Goal: Task Accomplishment & Management: Complete application form

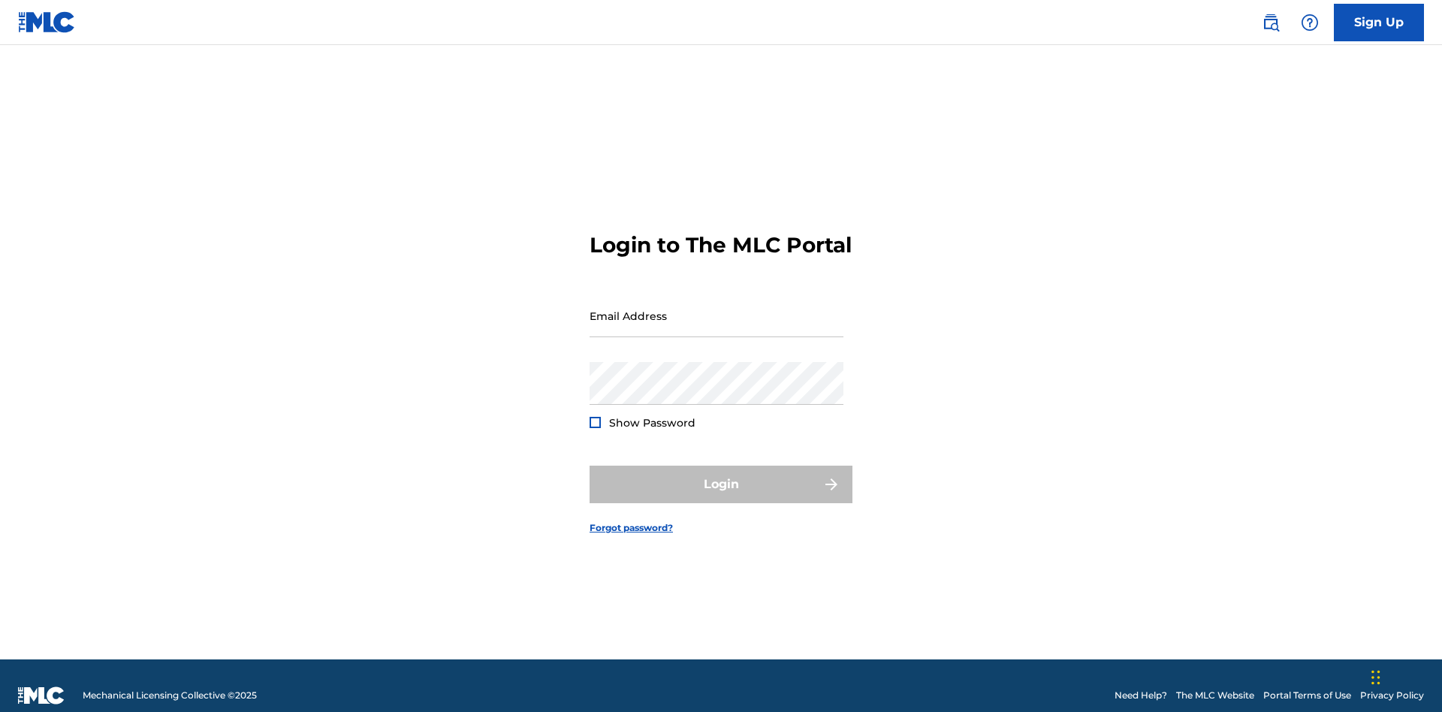
scroll to position [20, 0]
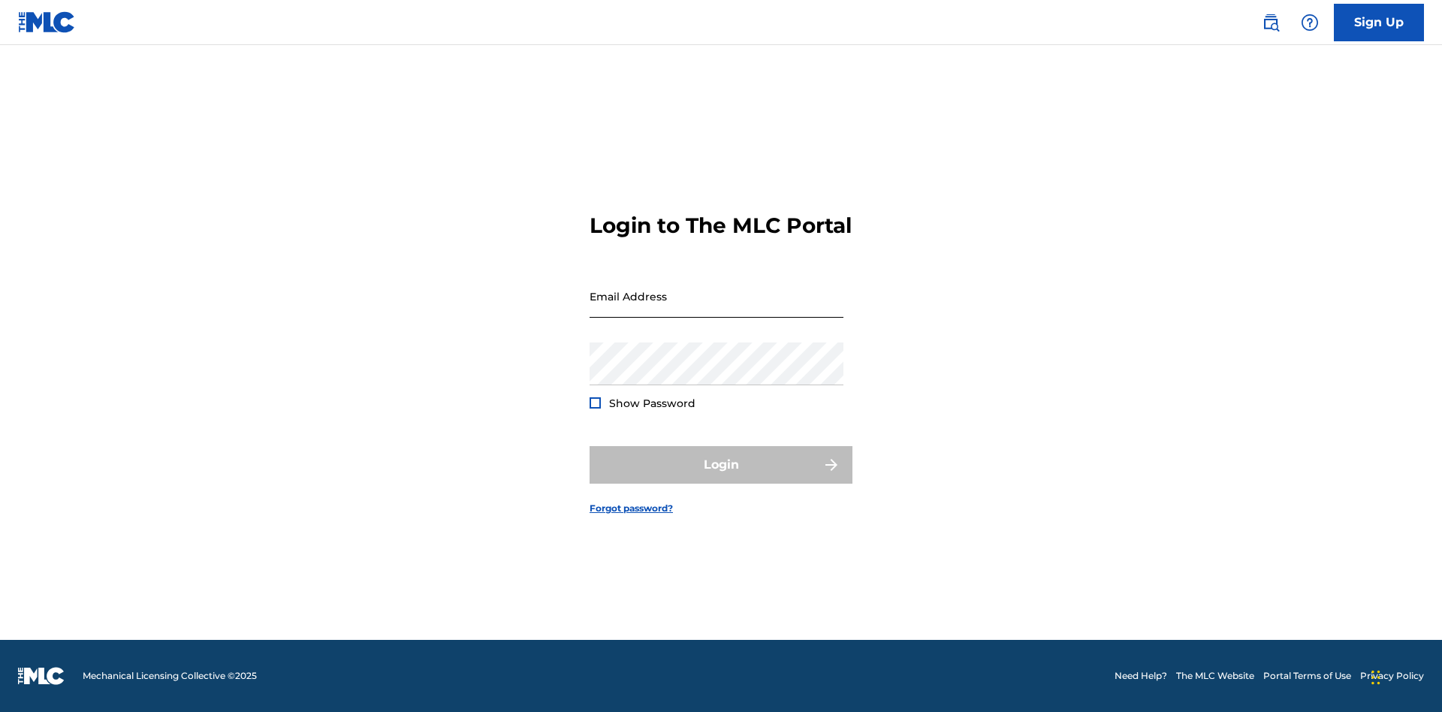
click at [717, 309] on input "Email Address" at bounding box center [717, 296] width 254 height 43
type input "[PERSON_NAME][EMAIL_ADDRESS][PERSON_NAME][DOMAIN_NAME]"
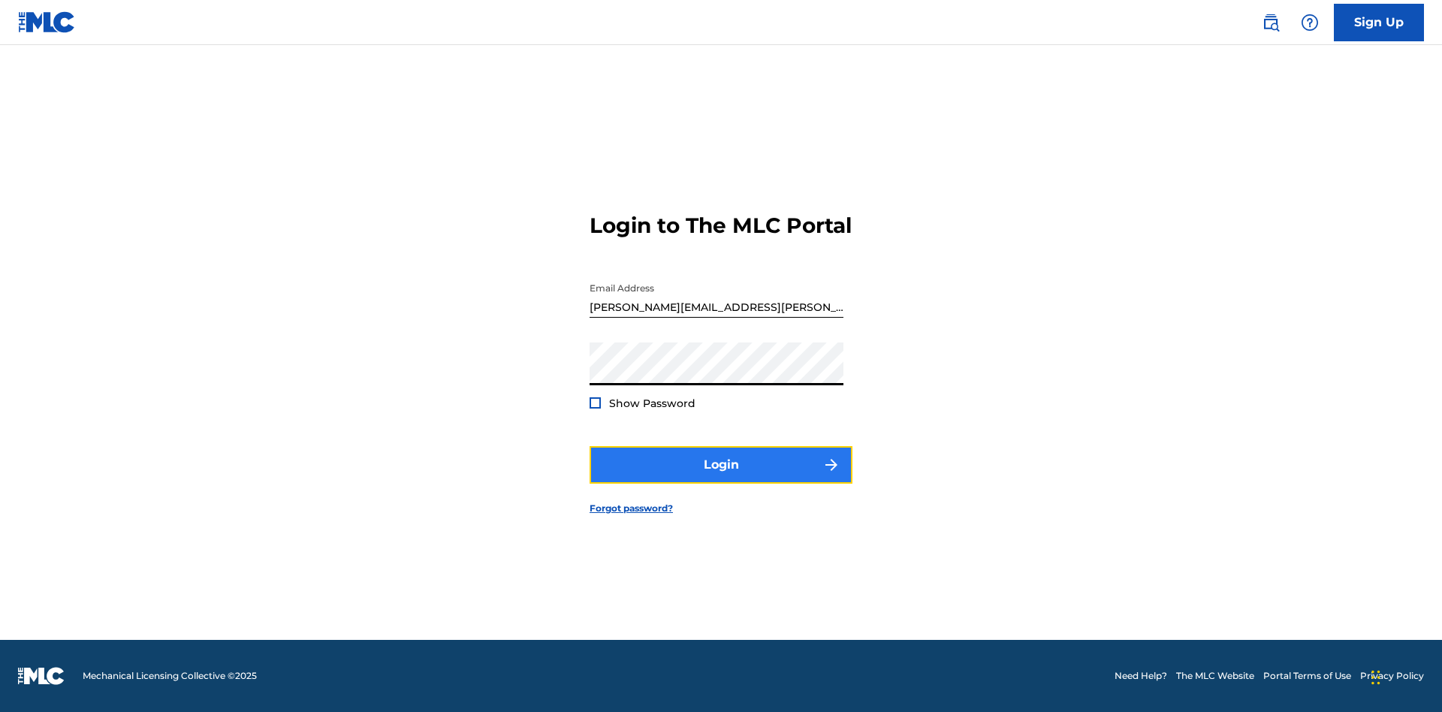
click at [721, 478] on button "Login" at bounding box center [721, 465] width 263 height 38
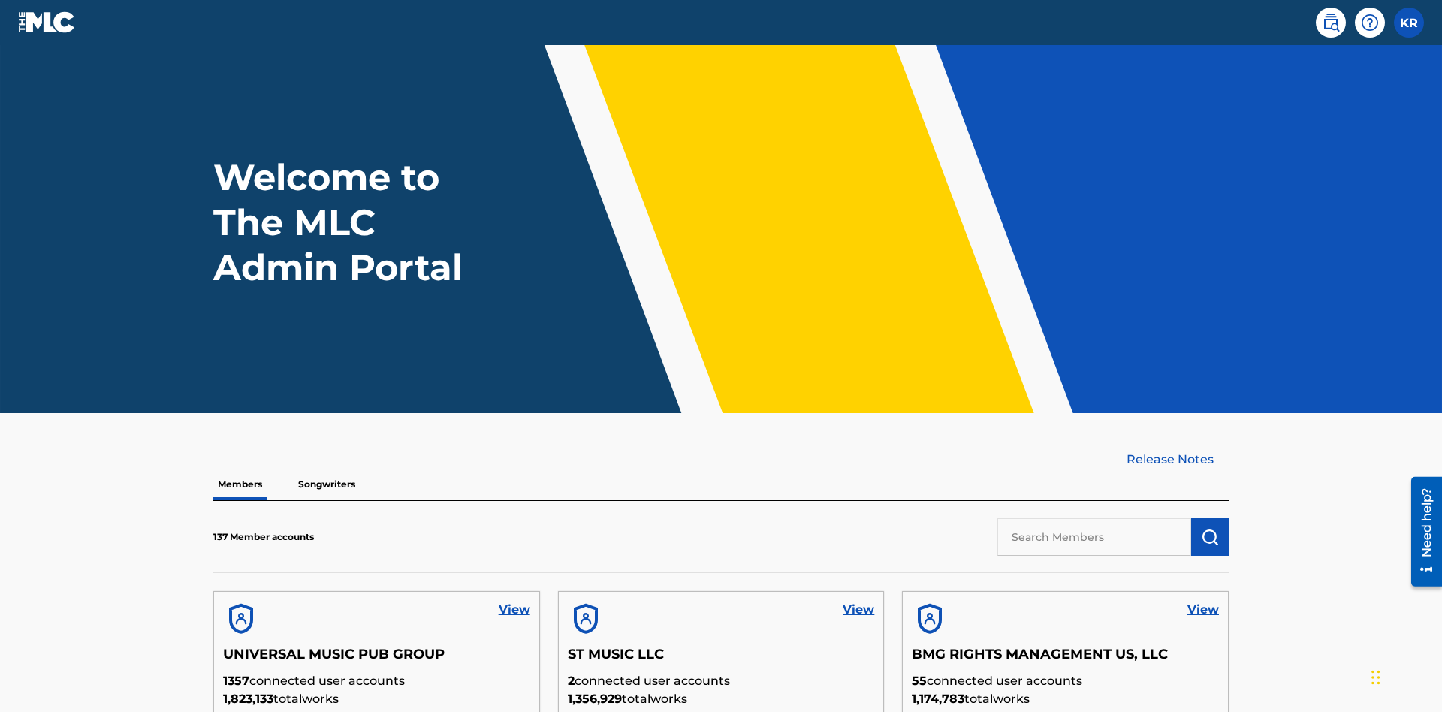
click at [1094, 518] on input "text" at bounding box center [1095, 537] width 194 height 38
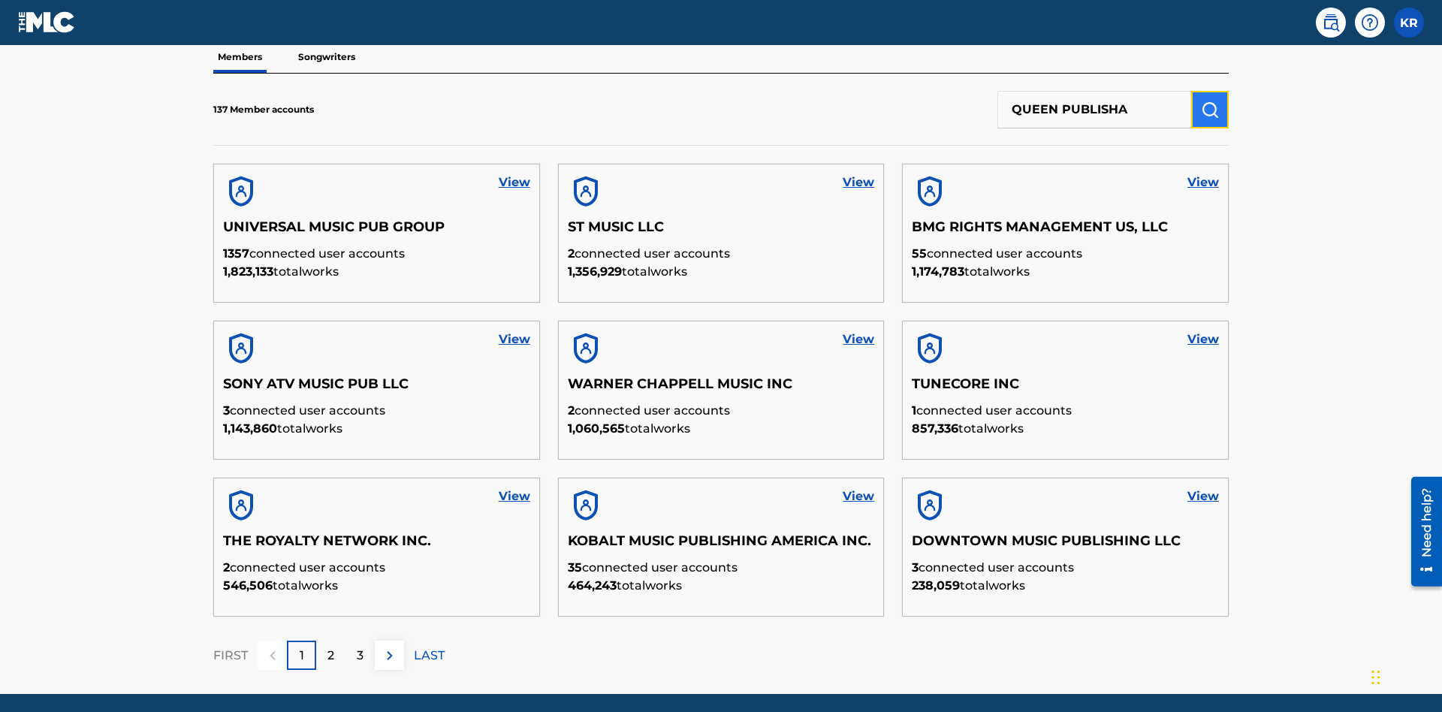
click at [1210, 101] on img "submit" at bounding box center [1210, 110] width 18 height 18
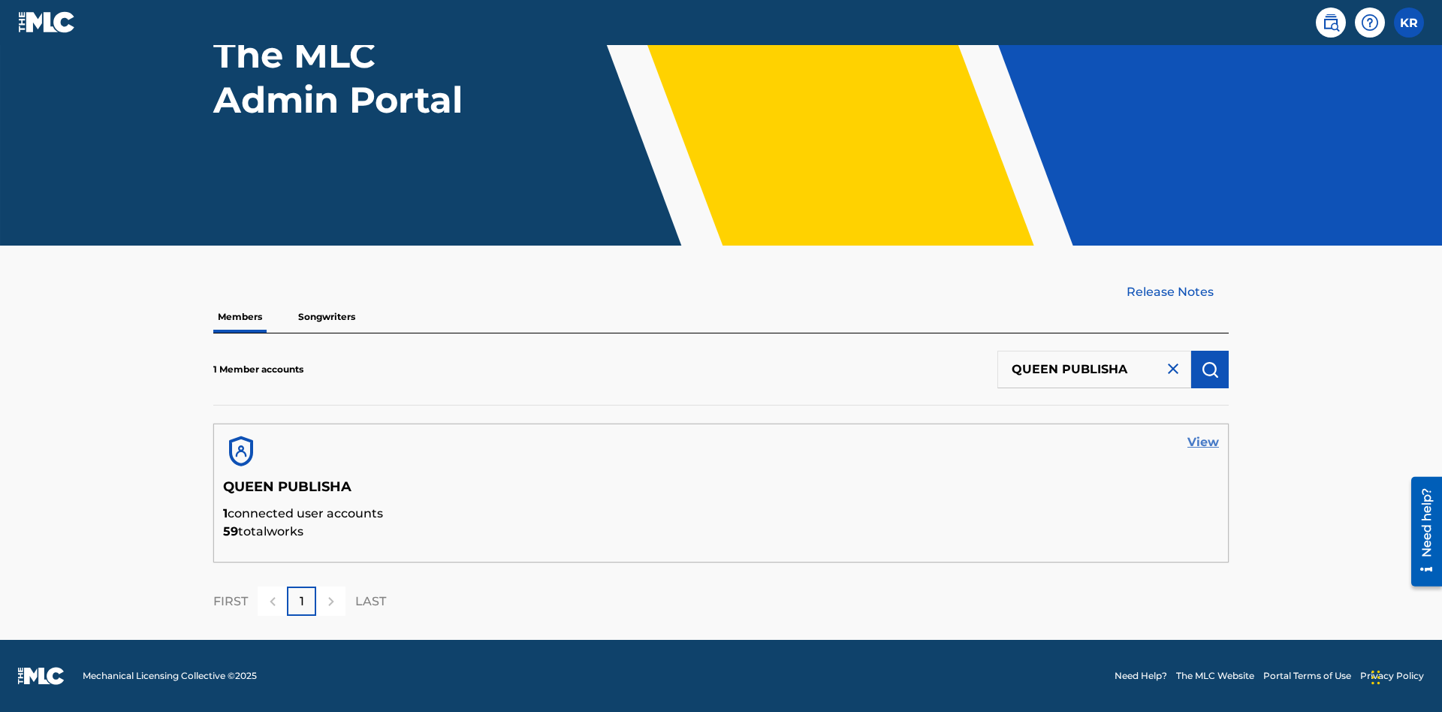
click at [1203, 442] on link "View" at bounding box center [1204, 442] width 32 height 18
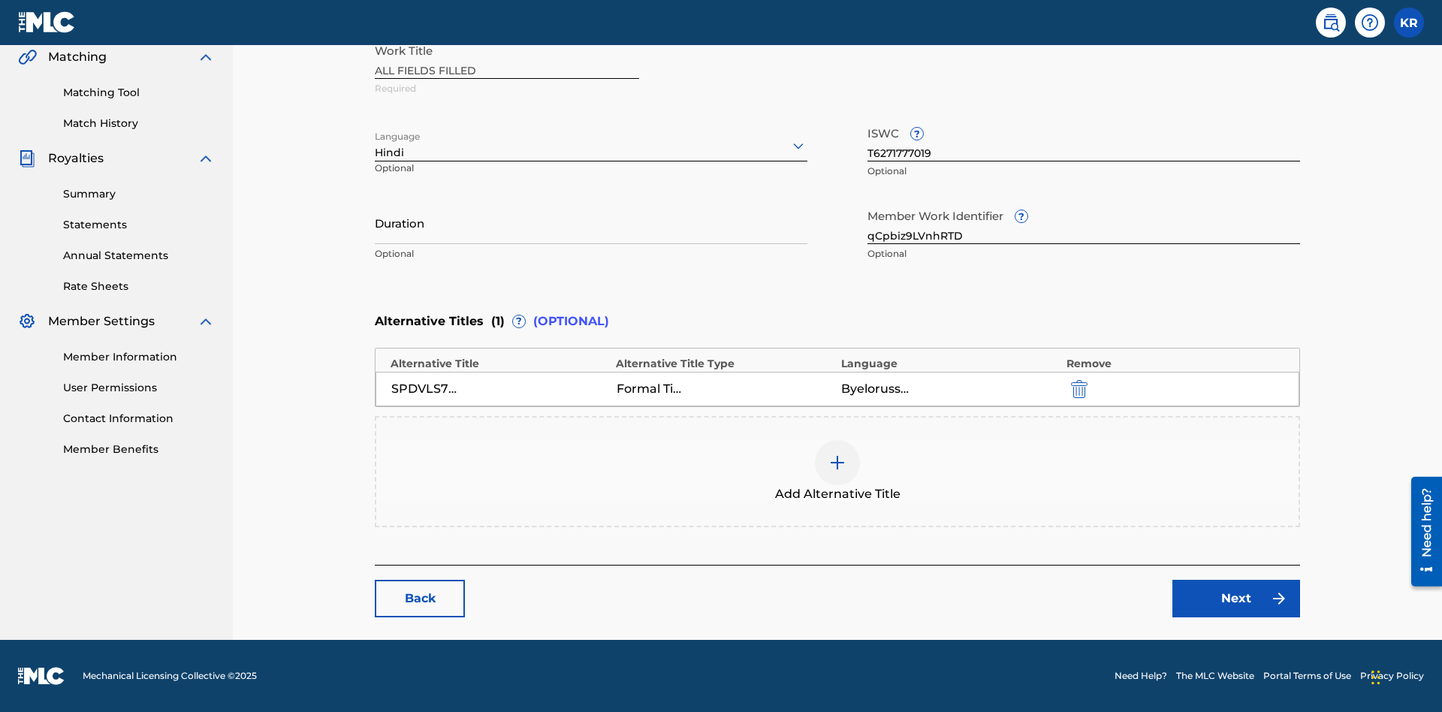
scroll to position [353, 375]
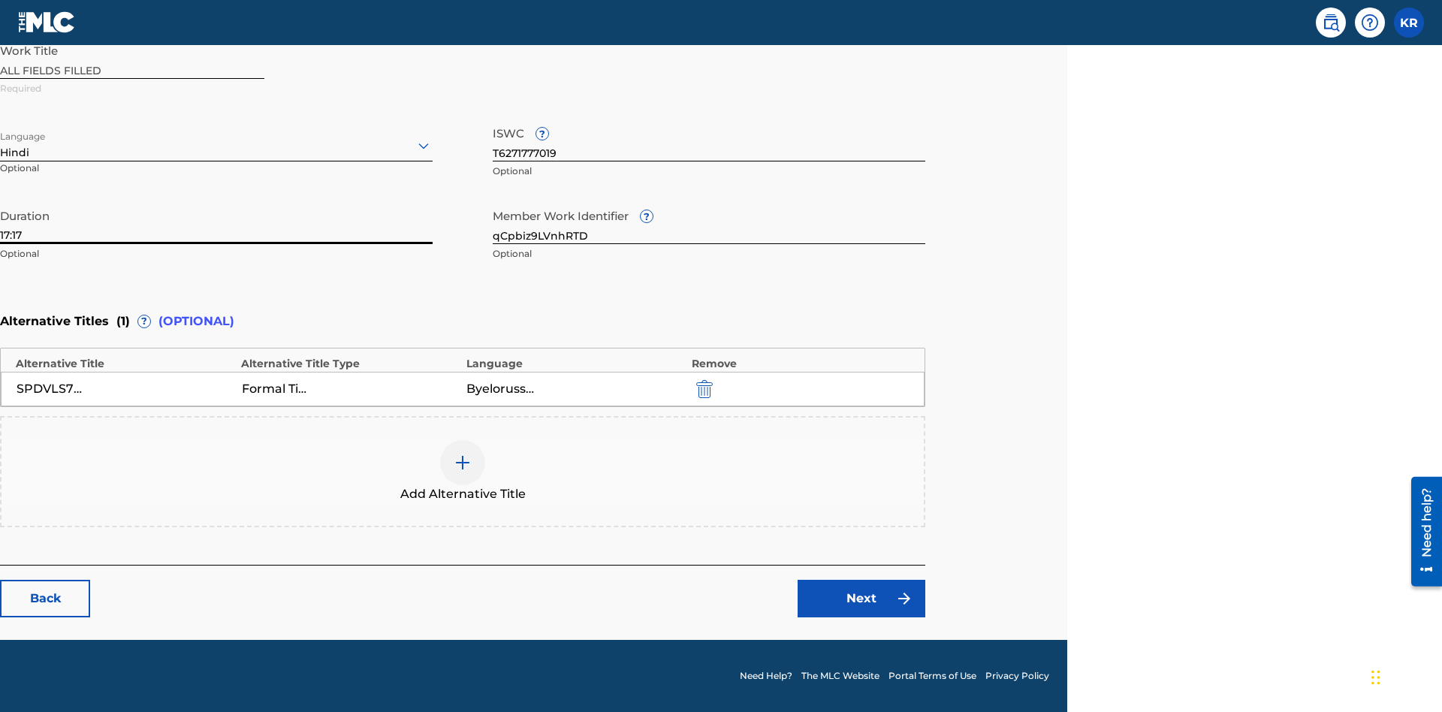
type input "17:17"
click at [424, 146] on icon at bounding box center [424, 146] width 18 height 18
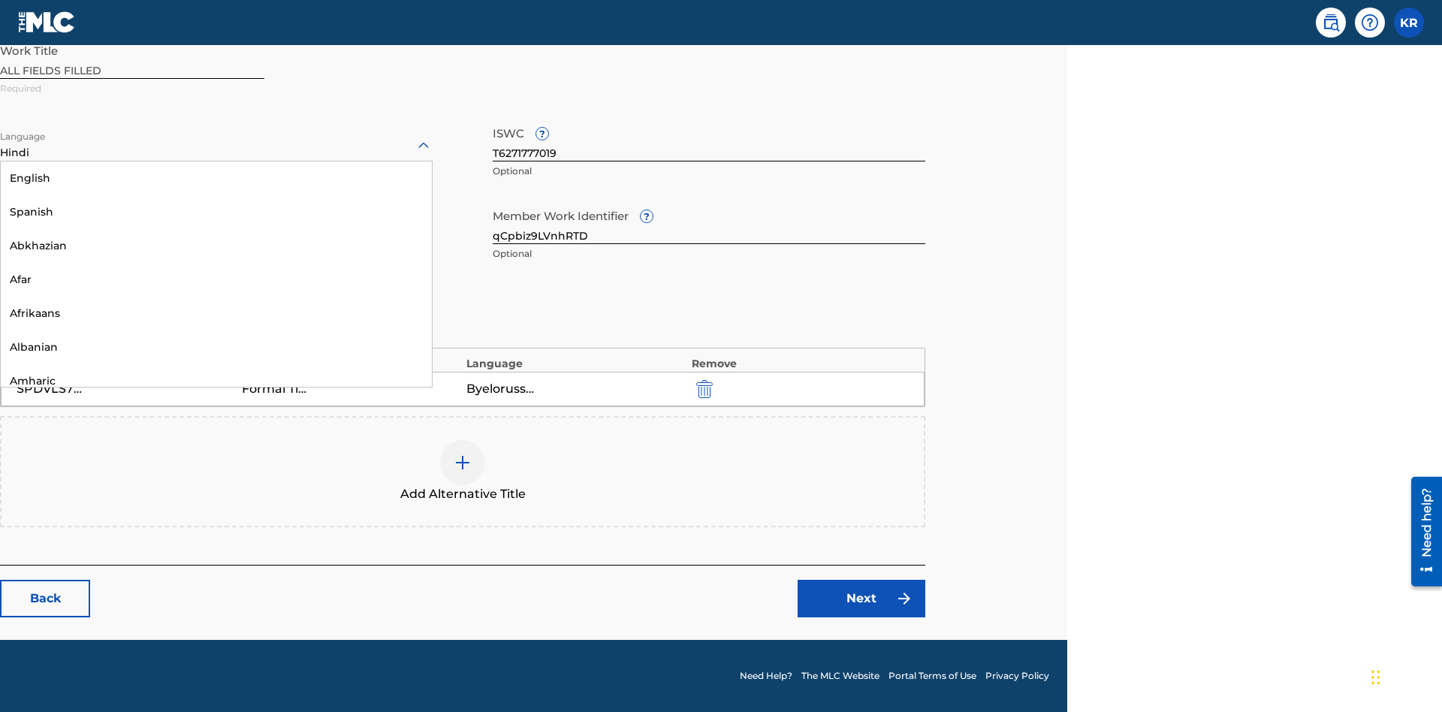
scroll to position [1442, 0]
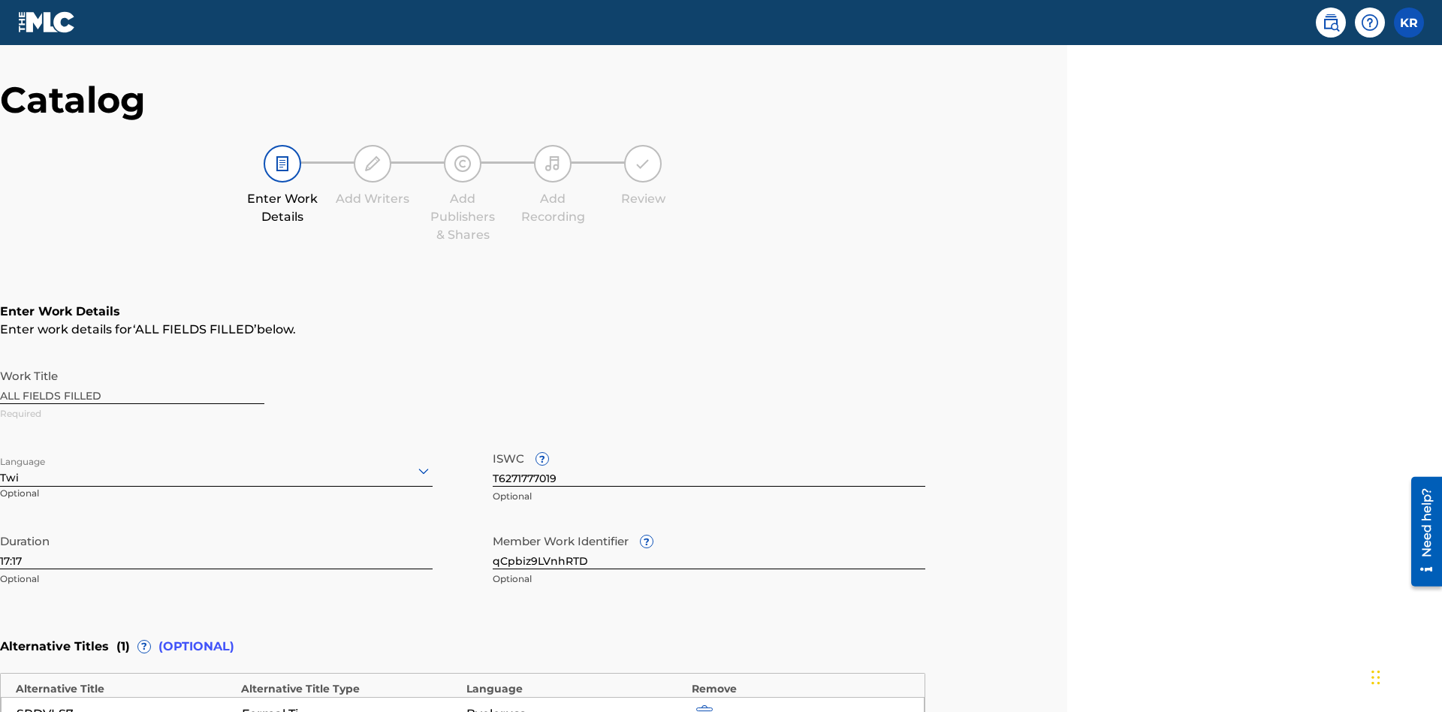
scroll to position [353, 375]
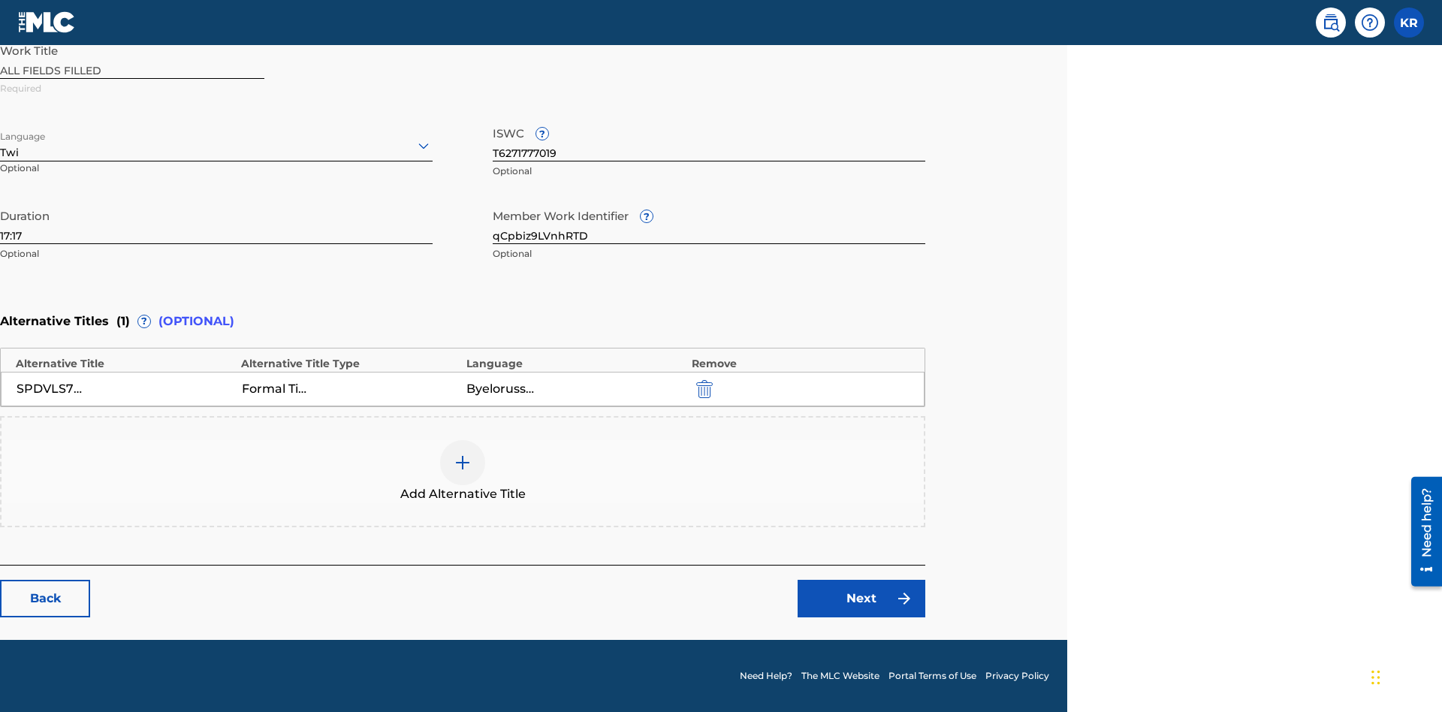
click at [709, 222] on input "qCpbiz9LVnhRTD" at bounding box center [709, 222] width 433 height 43
type input "kcpBoaquSp79YQ"
click at [709, 140] on input "T6271777019" at bounding box center [709, 140] width 433 height 43
type input "T9194667179"
click at [702, 388] on img "submit" at bounding box center [704, 389] width 17 height 18
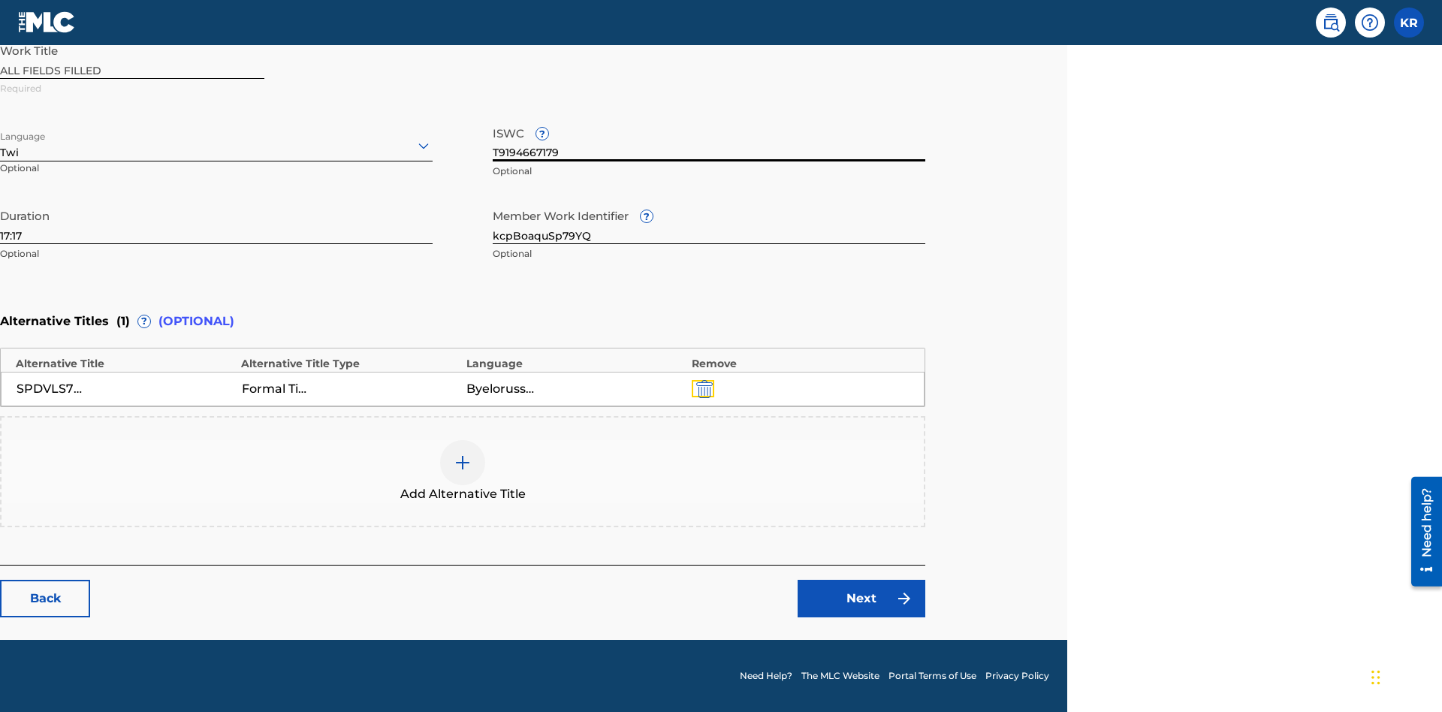
click at [463, 471] on img at bounding box center [463, 463] width 18 height 18
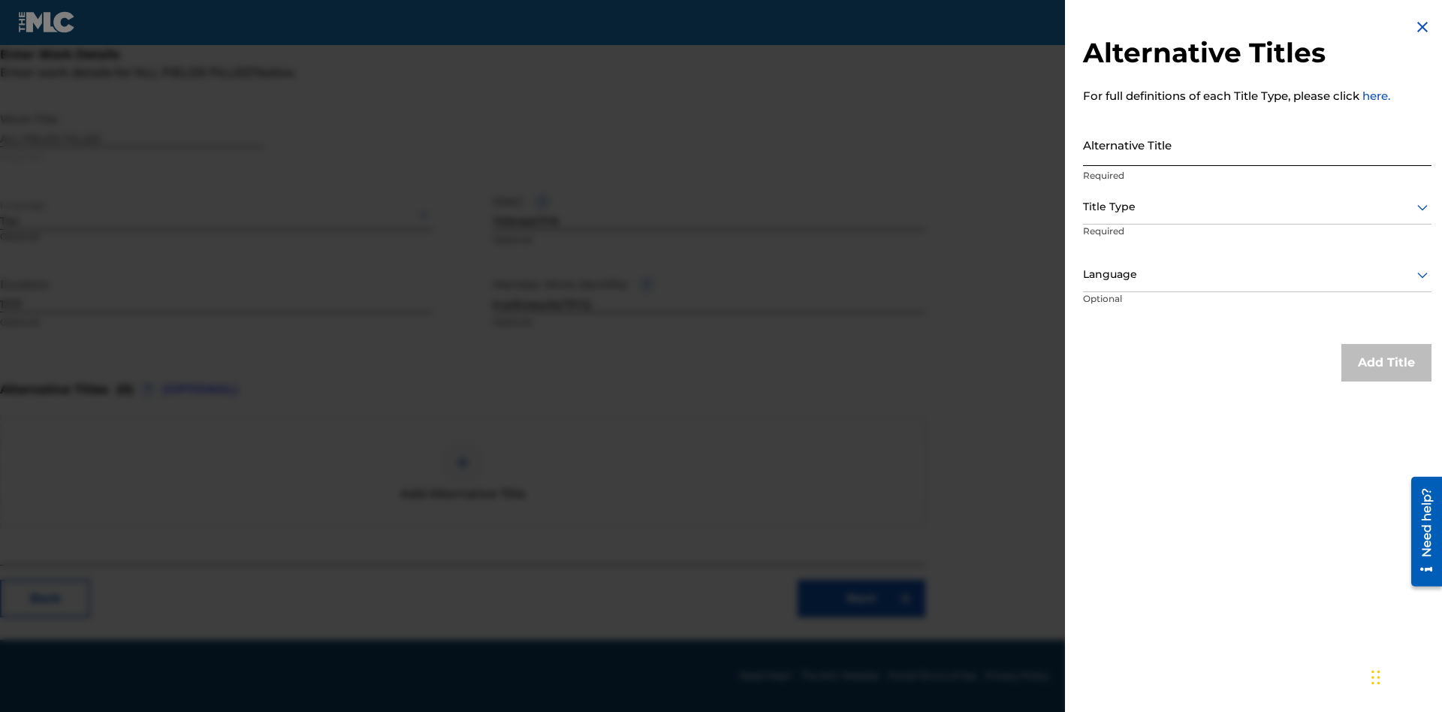
click at [1257, 144] on input "Alternative Title" at bounding box center [1257, 144] width 349 height 43
type input "p5OcUWJLGyjKWFKZ8qq92n6y180b2ZJN8dAb4fa78IsEwd31HE"
click at [1257, 207] on div at bounding box center [1257, 207] width 349 height 19
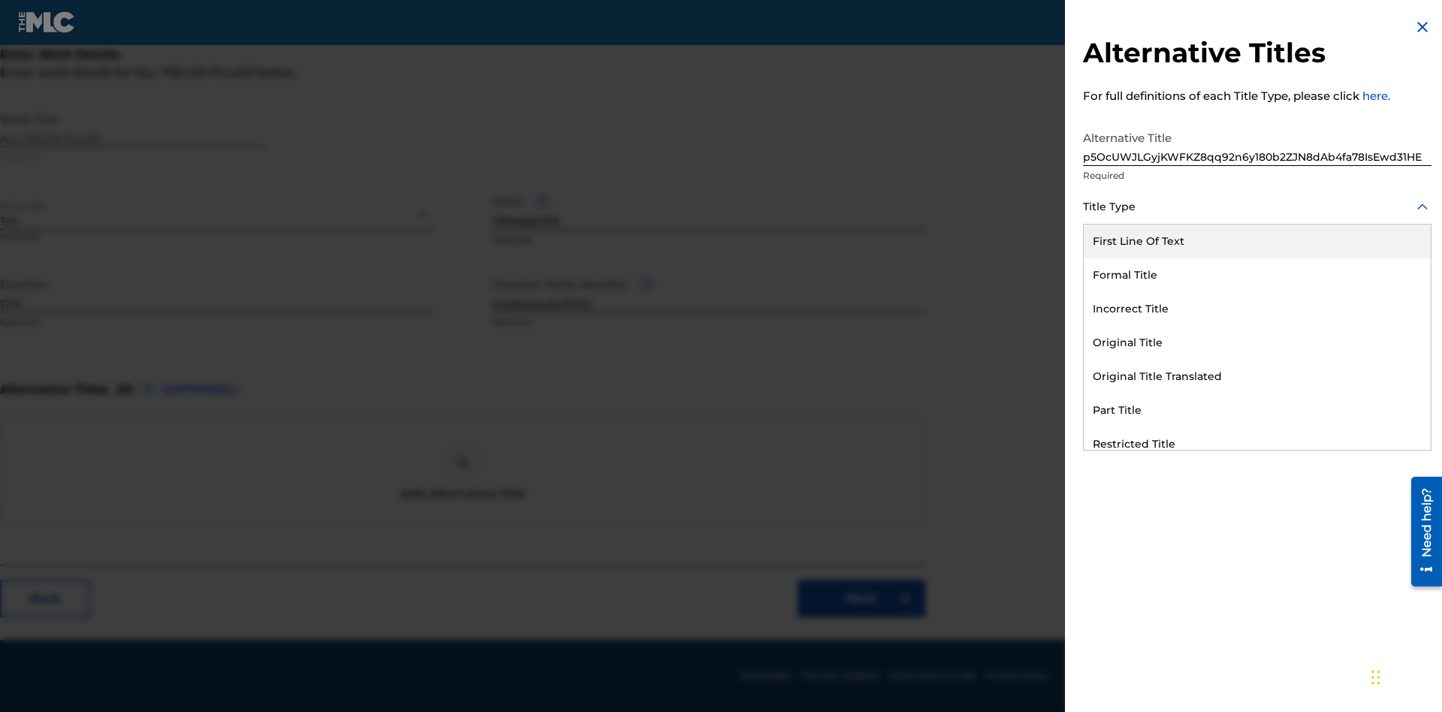
scroll to position [285, 375]
click at [1257, 529] on div "Alternative Title With National Characters" at bounding box center [1257, 546] width 347 height 34
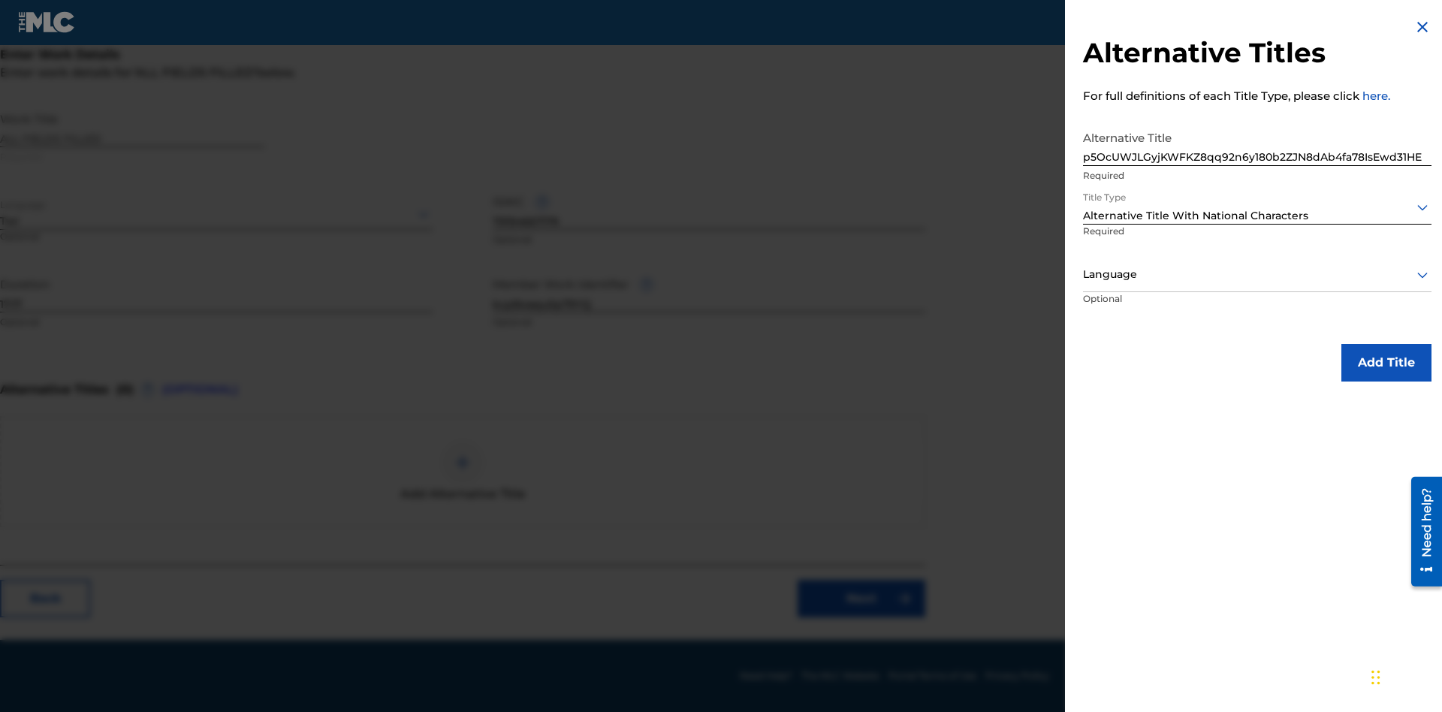
click at [1257, 274] on div at bounding box center [1257, 274] width 349 height 19
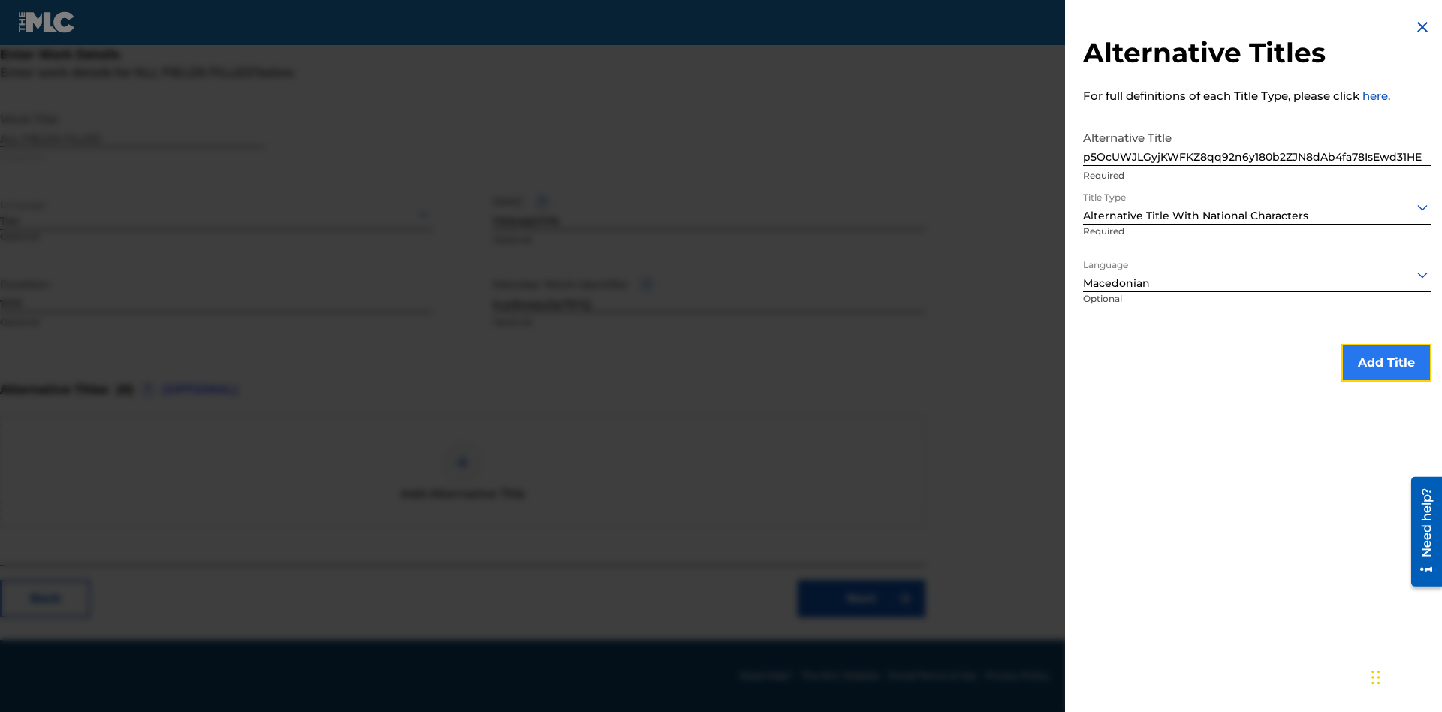
click at [1387, 362] on button "Add Title" at bounding box center [1387, 363] width 90 height 38
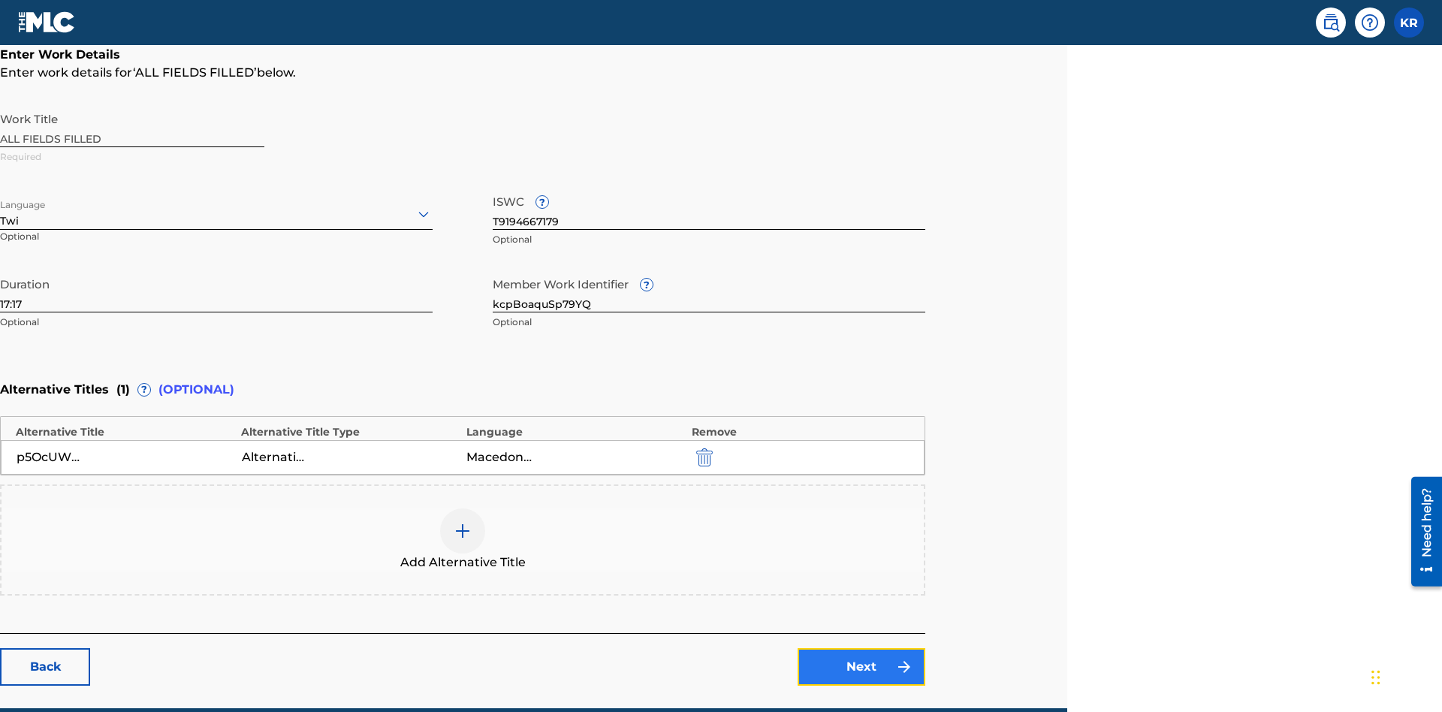
click at [862, 648] on link "Next" at bounding box center [862, 667] width 128 height 38
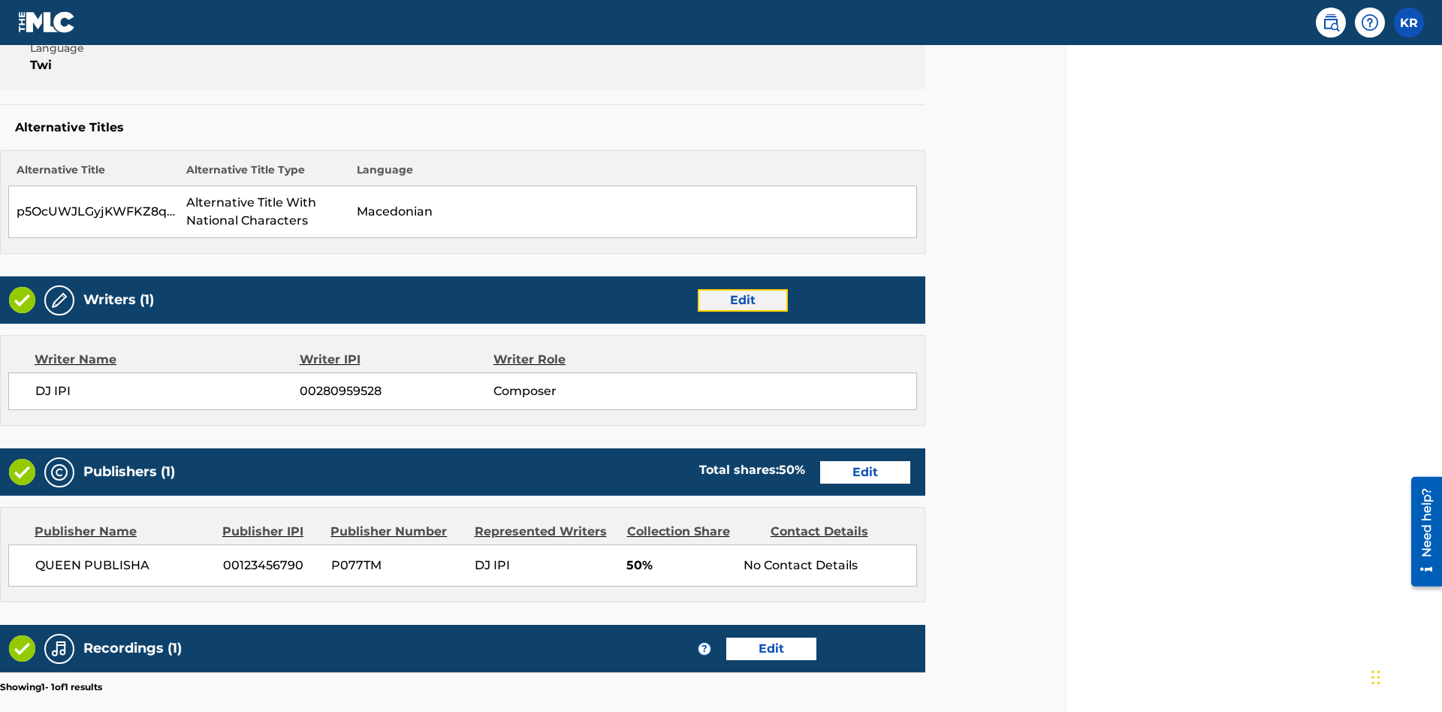
click at [742, 289] on link "Edit" at bounding box center [743, 300] width 90 height 23
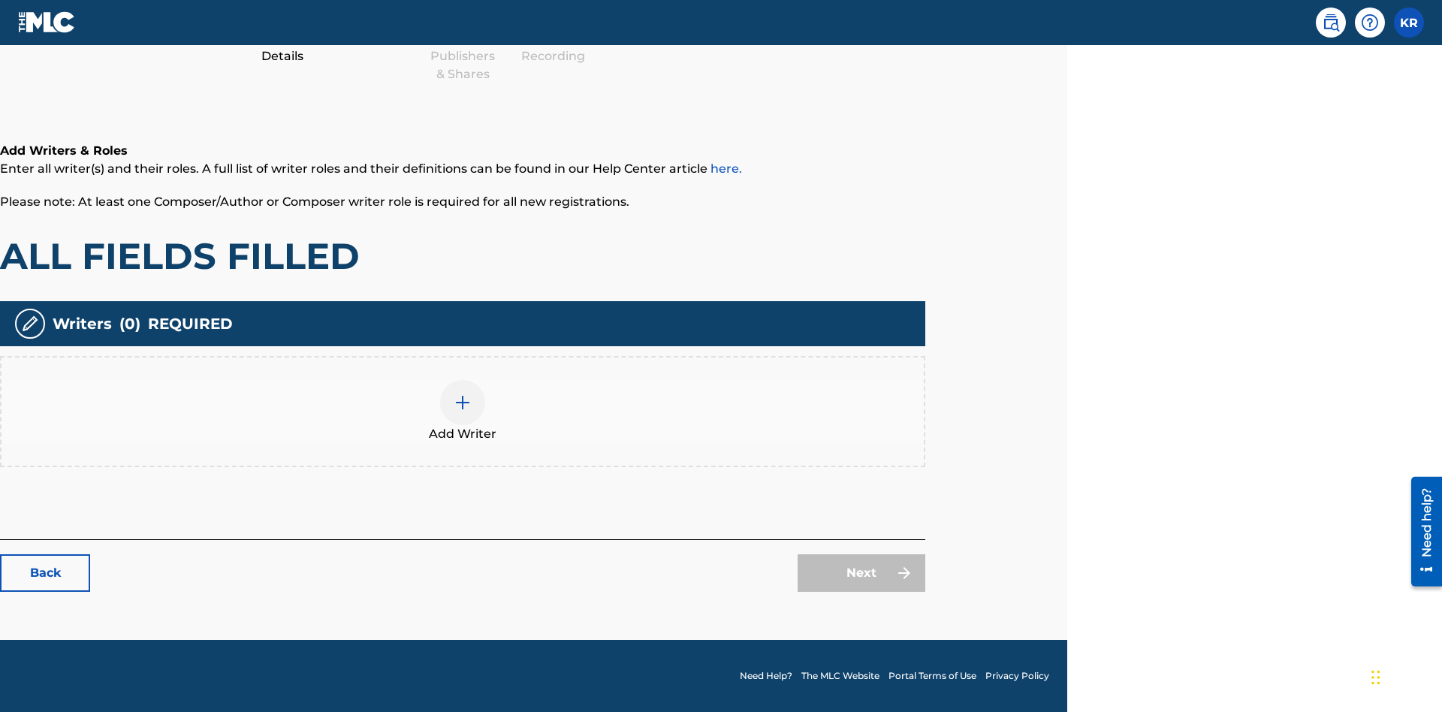
click at [463, 411] on img at bounding box center [463, 403] width 18 height 18
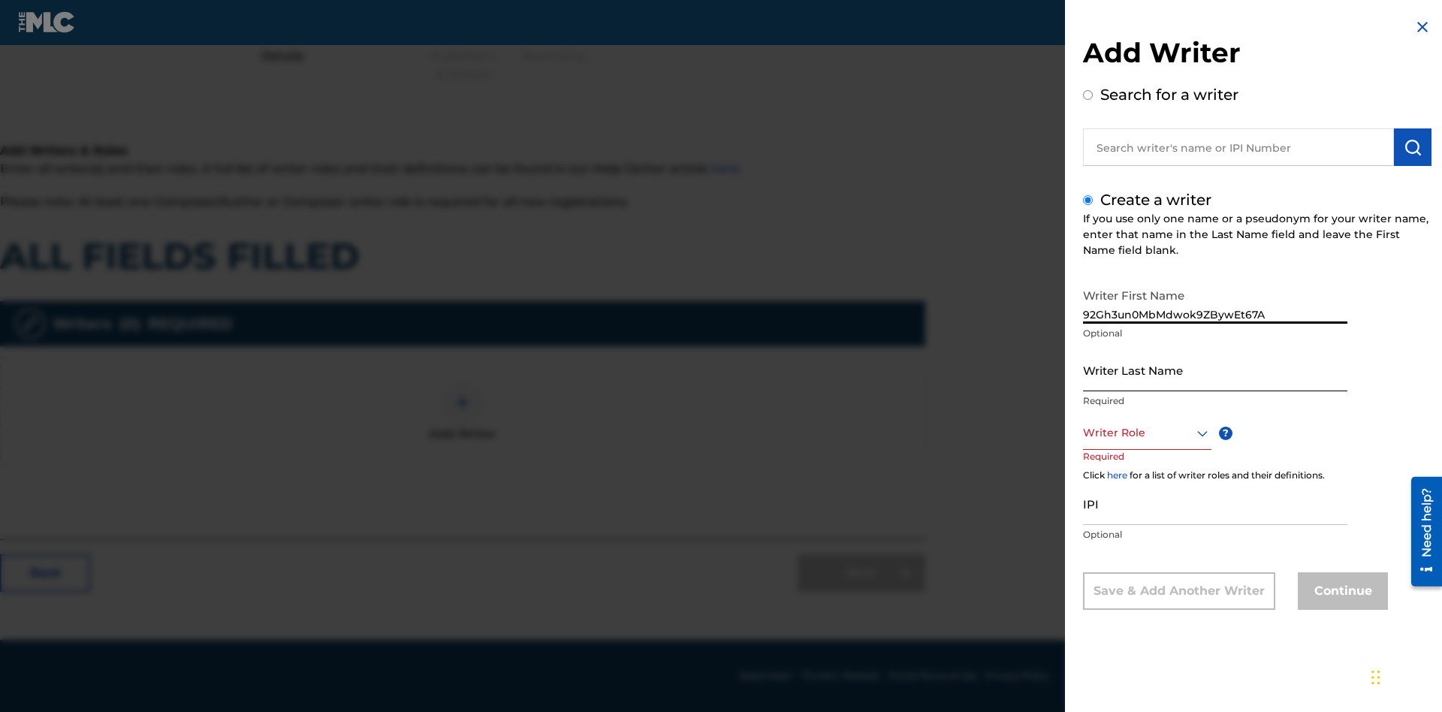
click at [1215, 370] on input "Writer Last Name" at bounding box center [1215, 370] width 264 height 43
click at [1146, 433] on div at bounding box center [1147, 433] width 128 height 19
click at [1215, 505] on input "IPI" at bounding box center [1215, 503] width 264 height 43
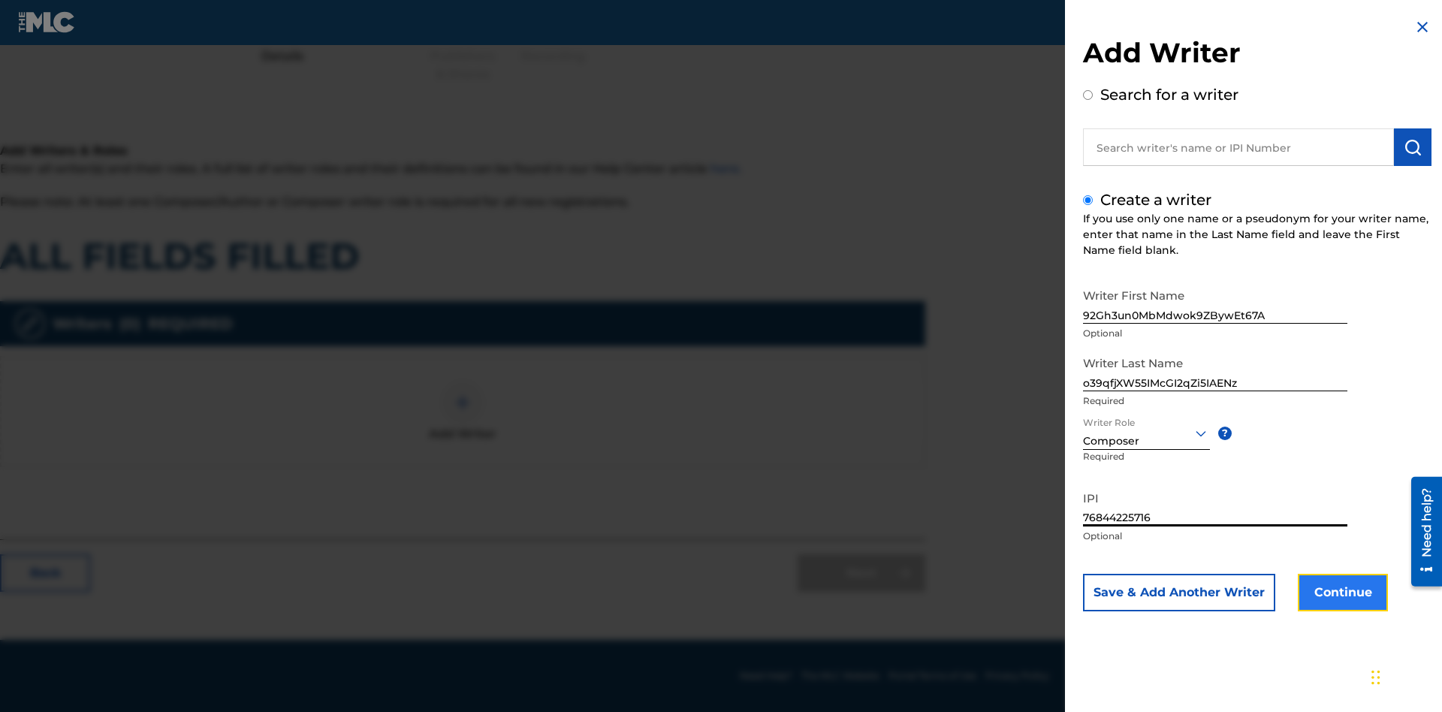
click at [1341, 593] on button "Continue" at bounding box center [1343, 593] width 90 height 38
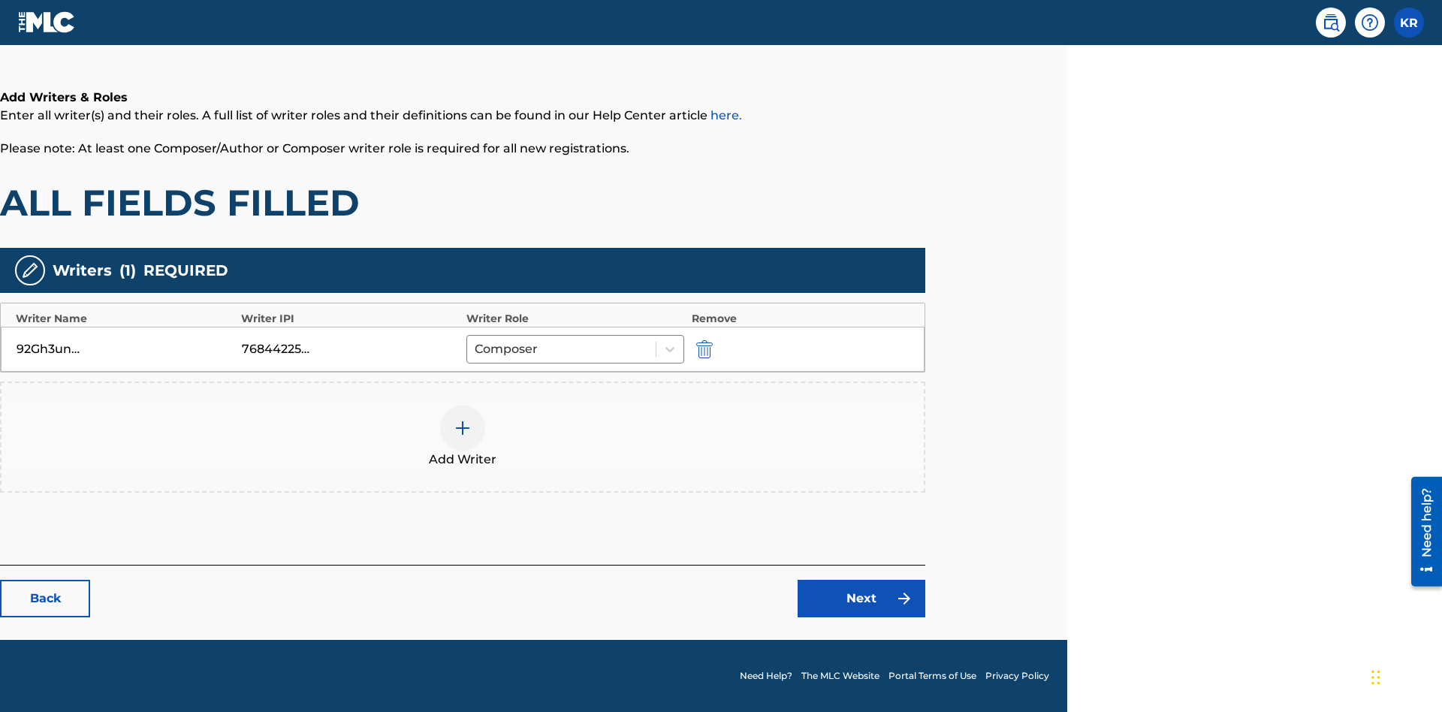
click at [463, 437] on div at bounding box center [462, 428] width 45 height 45
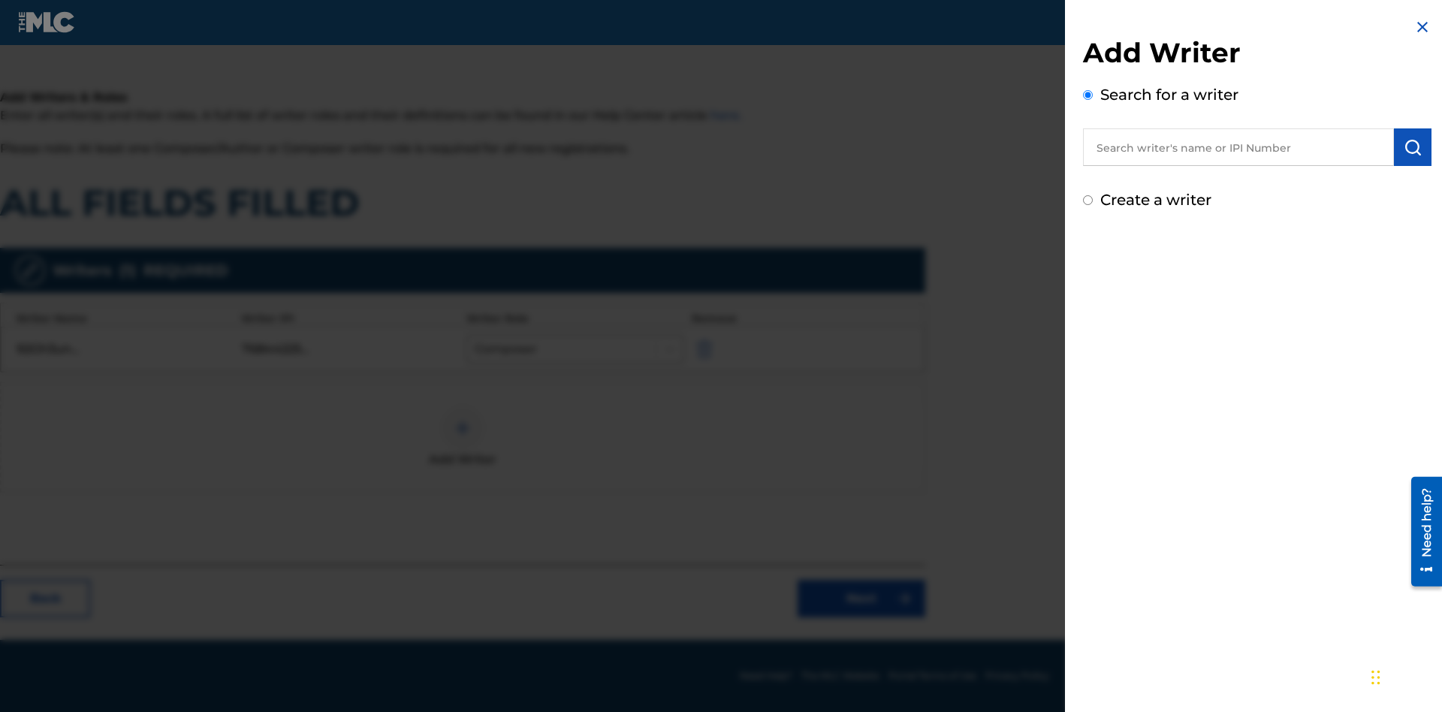
click at [1088, 201] on input "Create a writer" at bounding box center [1088, 200] width 10 height 10
radio input "false"
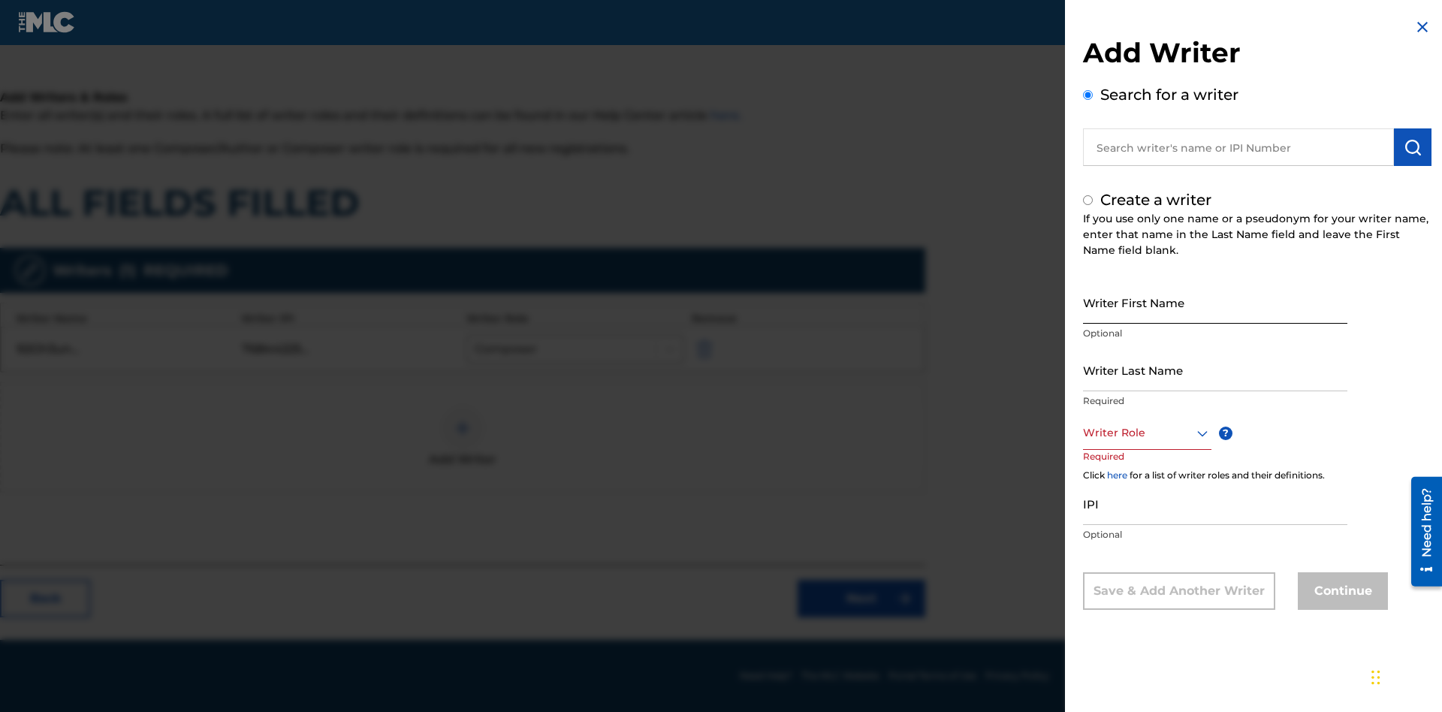
click at [1215, 302] on input "Writer First Name" at bounding box center [1215, 302] width 264 height 43
type input "d9pA4GP9GJTp5oOVnbbAVTHaA"
radio input "false"
radio input "true"
click at [1215, 370] on input "Writer Last Name" at bounding box center [1215, 370] width 264 height 43
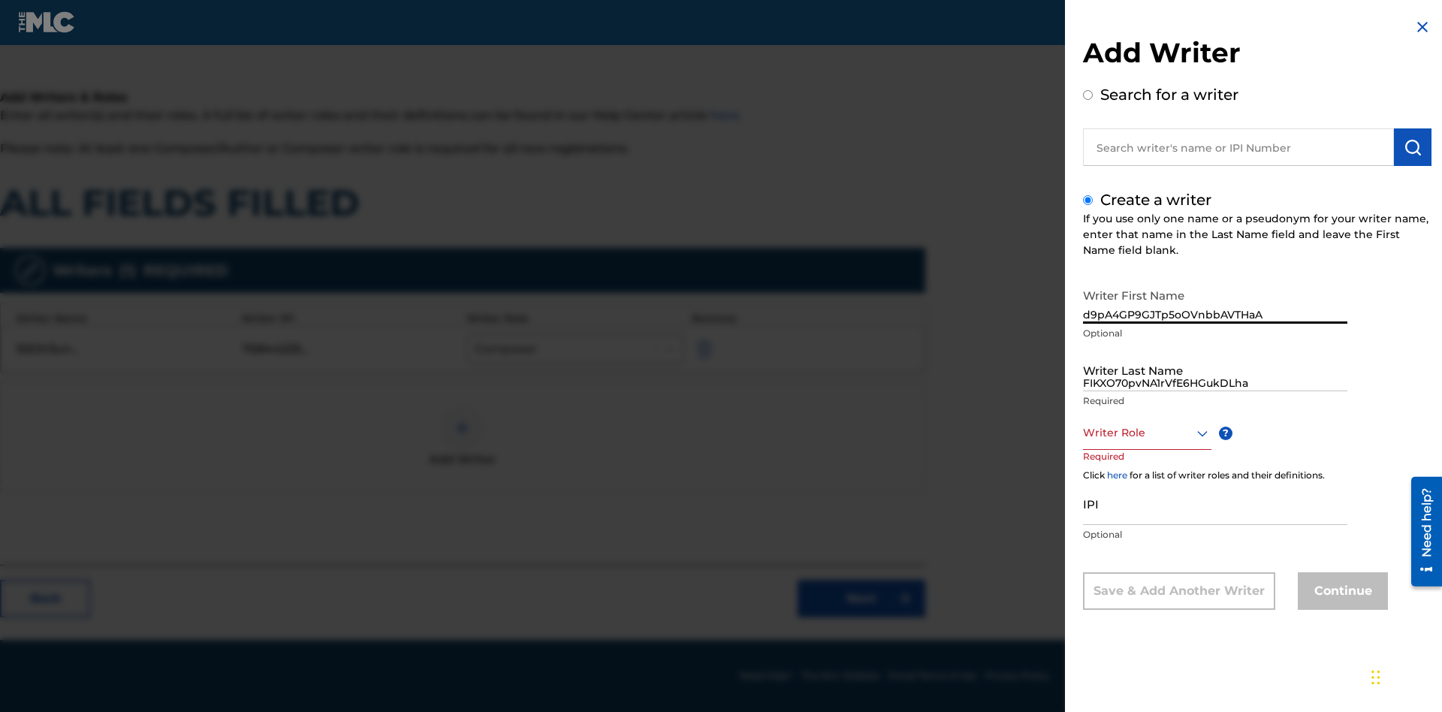
click at [1146, 433] on div at bounding box center [1147, 433] width 128 height 19
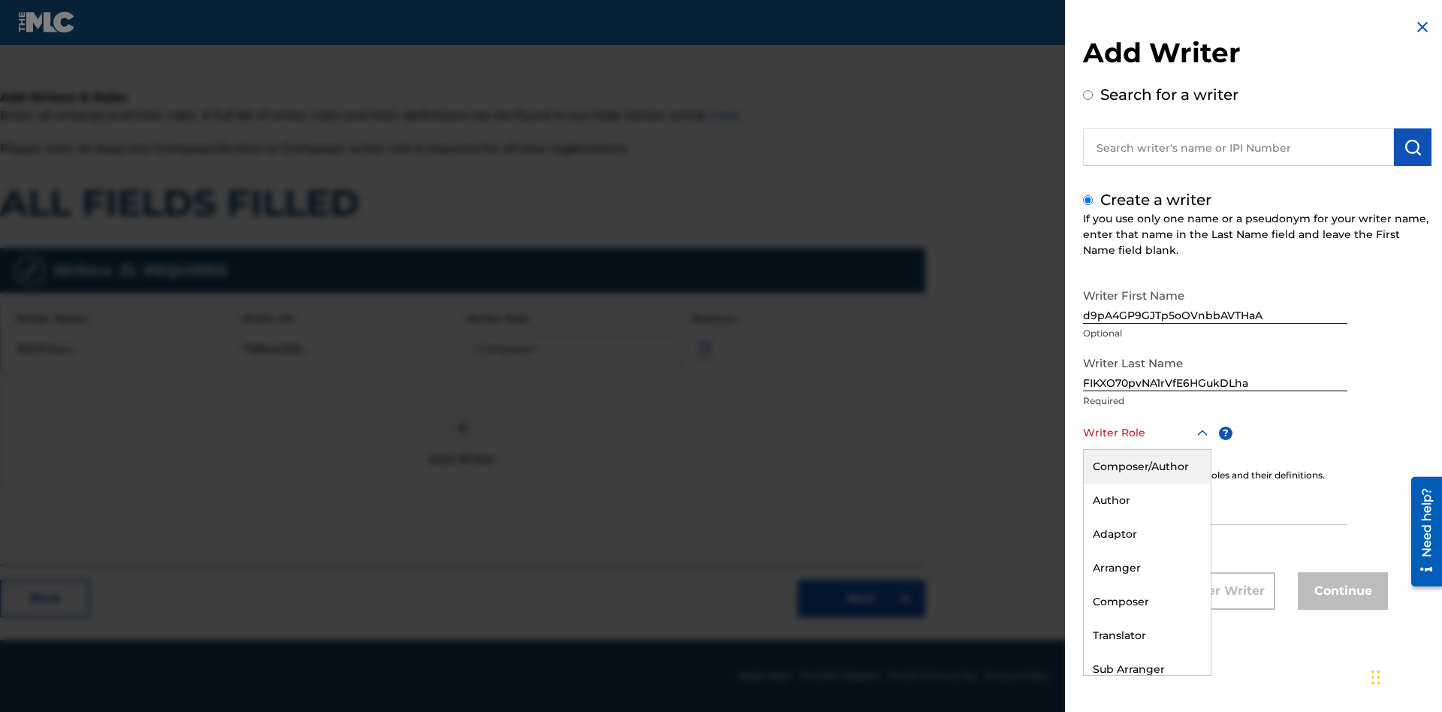
click at [1146, 687] on div "Sub Author" at bounding box center [1147, 704] width 127 height 34
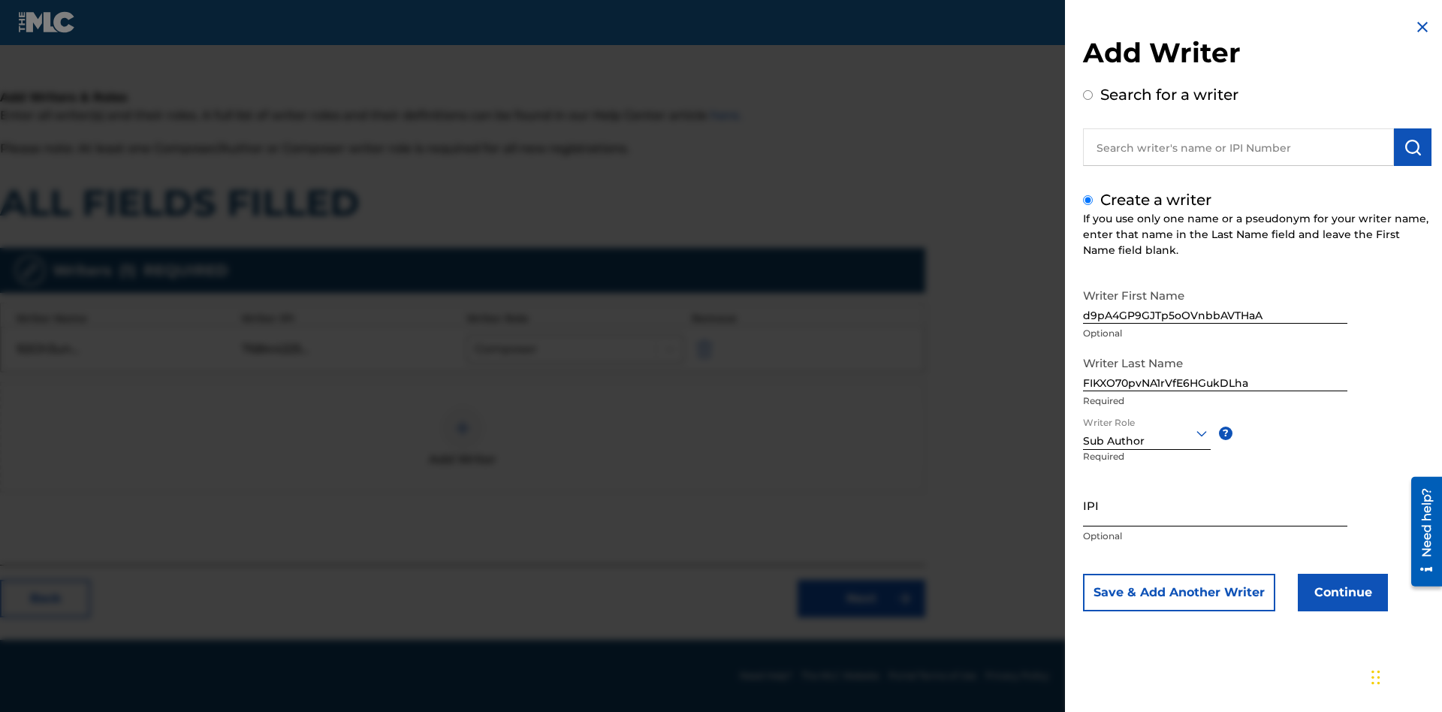
click at [1215, 505] on input "IPI" at bounding box center [1215, 505] width 264 height 43
click at [1341, 593] on button "Continue" at bounding box center [1343, 593] width 90 height 38
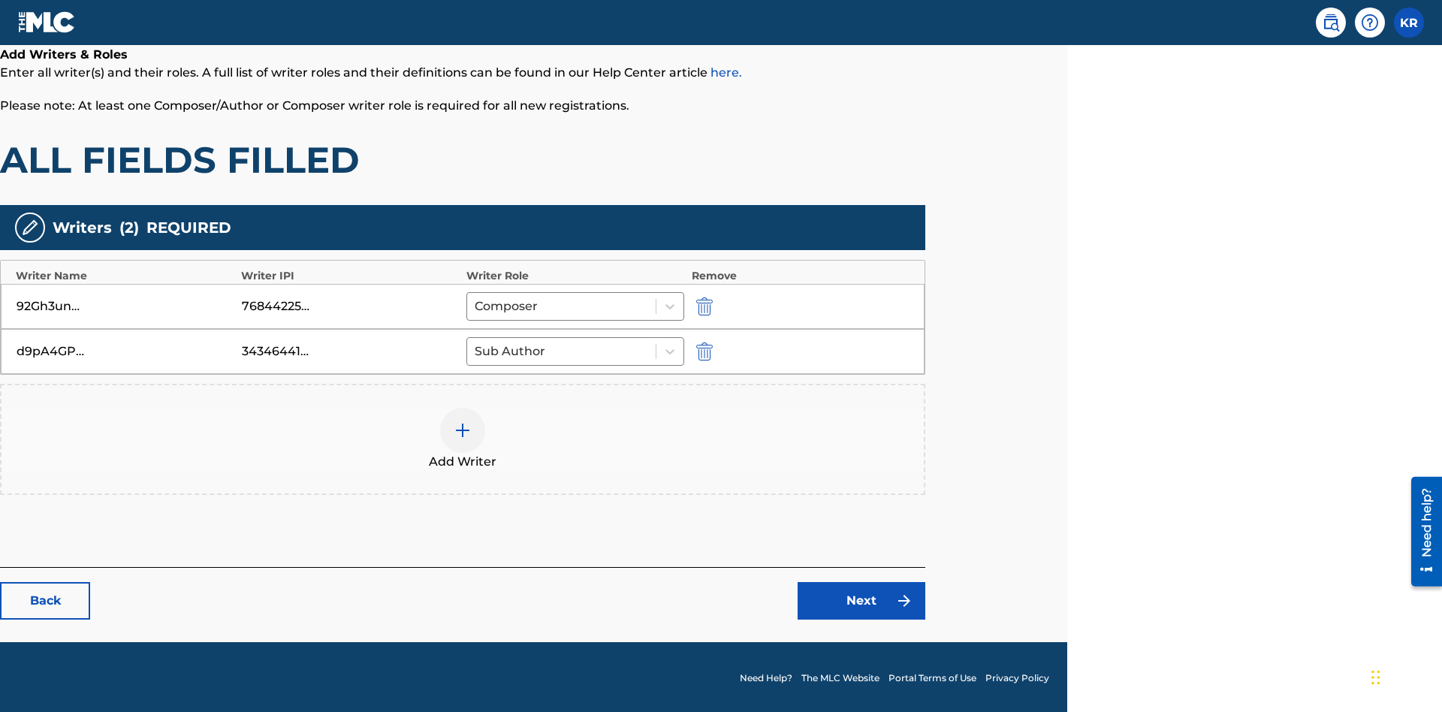
scroll to position [242, 375]
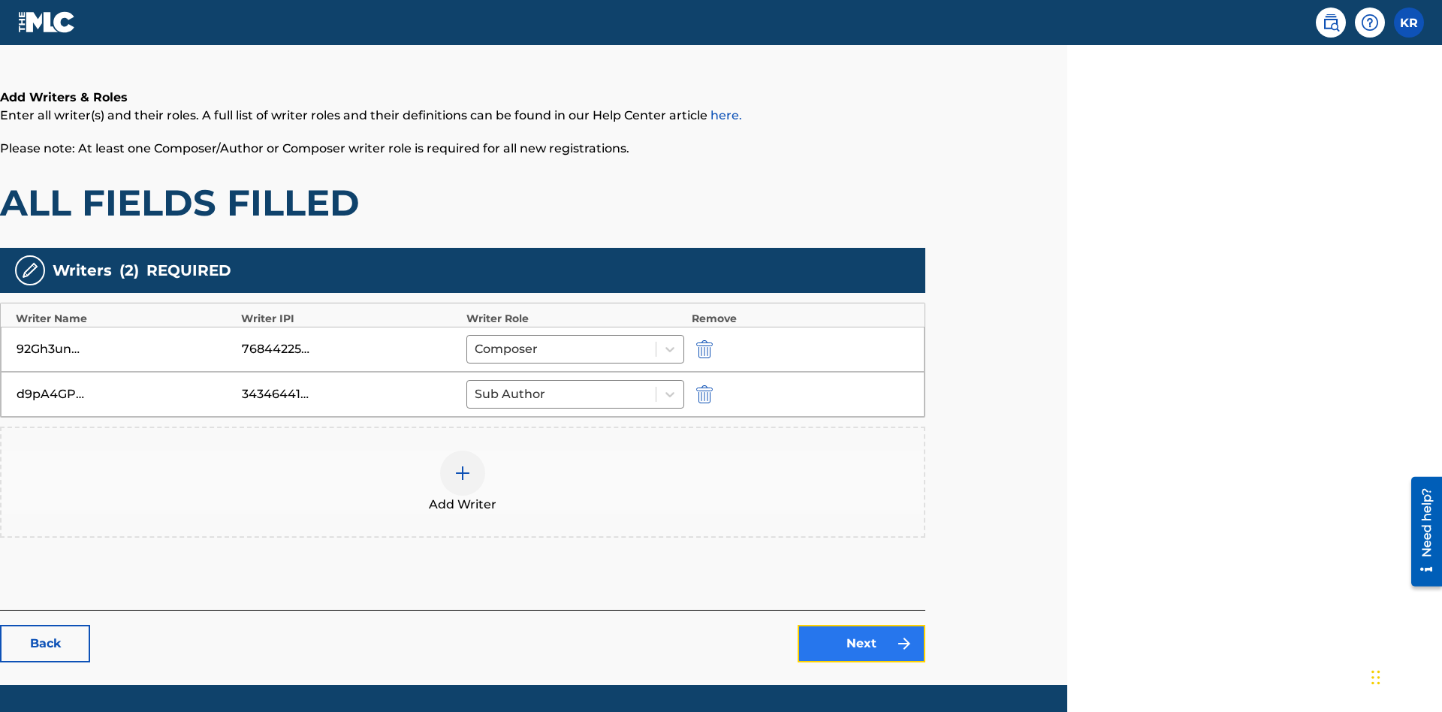
click at [862, 625] on link "Next" at bounding box center [862, 644] width 128 height 38
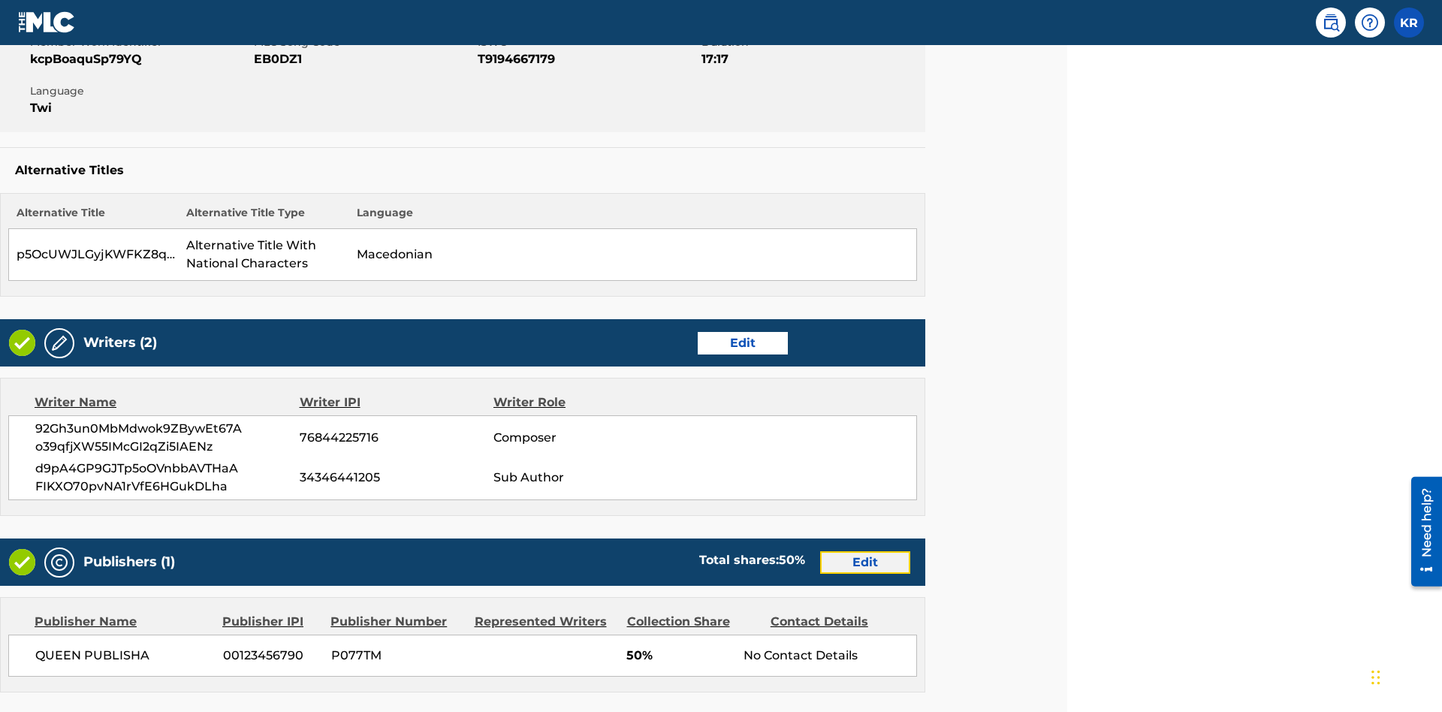
click at [865, 551] on link "Edit" at bounding box center [865, 562] width 90 height 23
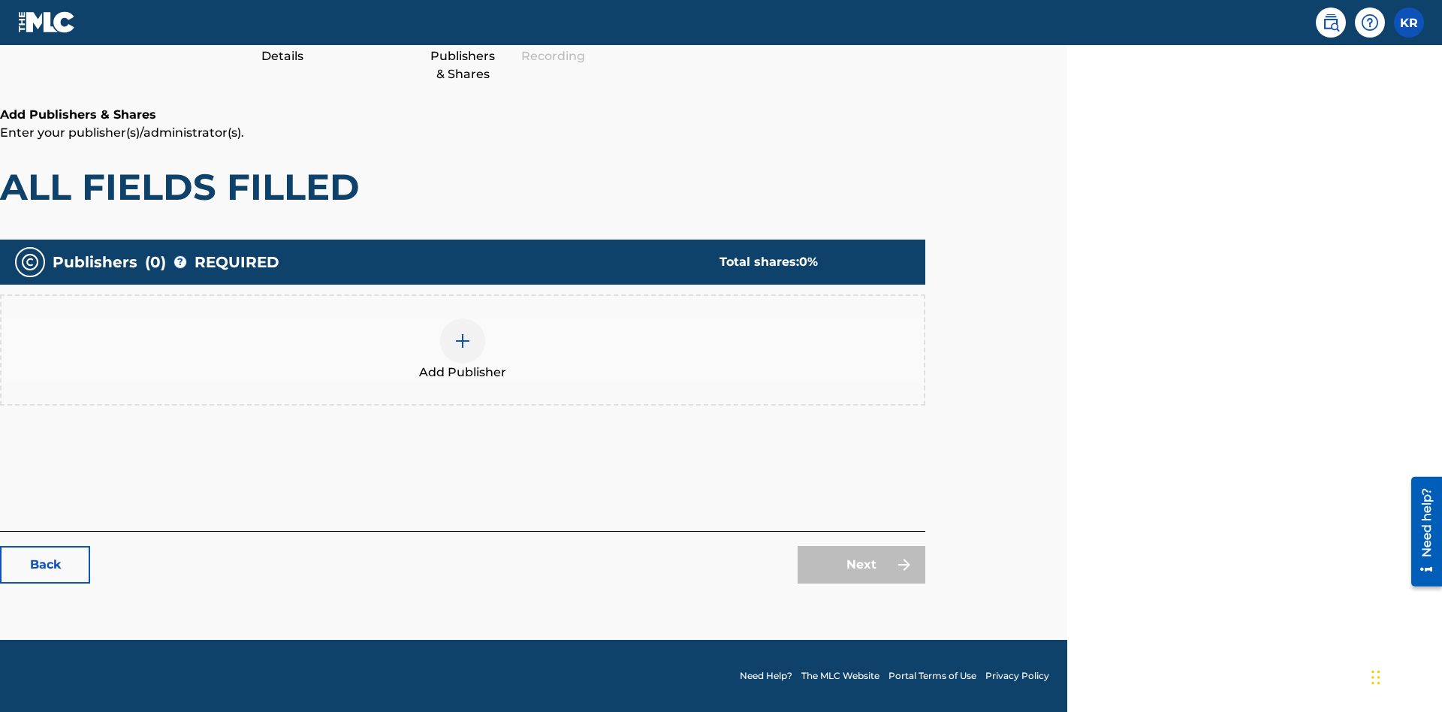
click at [463, 340] on img at bounding box center [463, 341] width 18 height 18
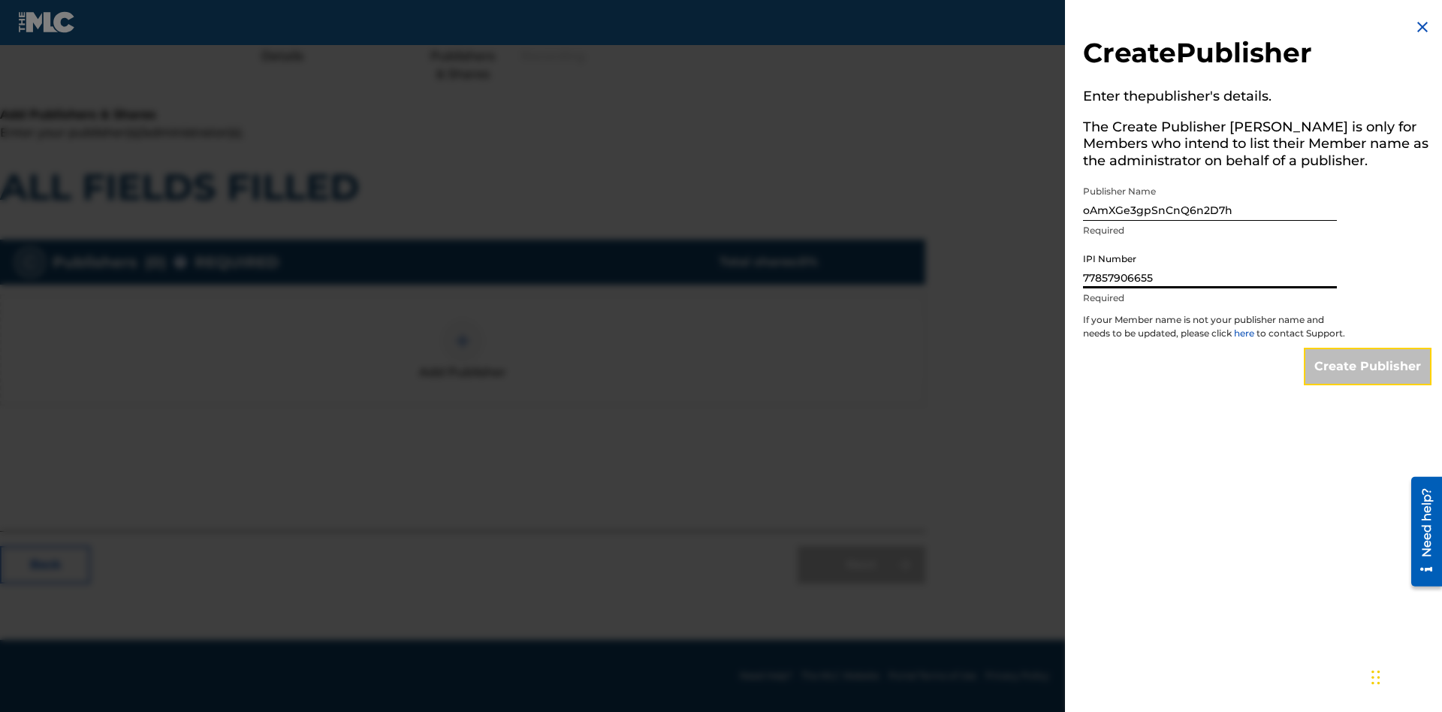
click at [1369, 380] on input "Create Publisher" at bounding box center [1368, 367] width 128 height 38
click at [1369, 348] on input "Create Publisher" at bounding box center [1368, 367] width 128 height 38
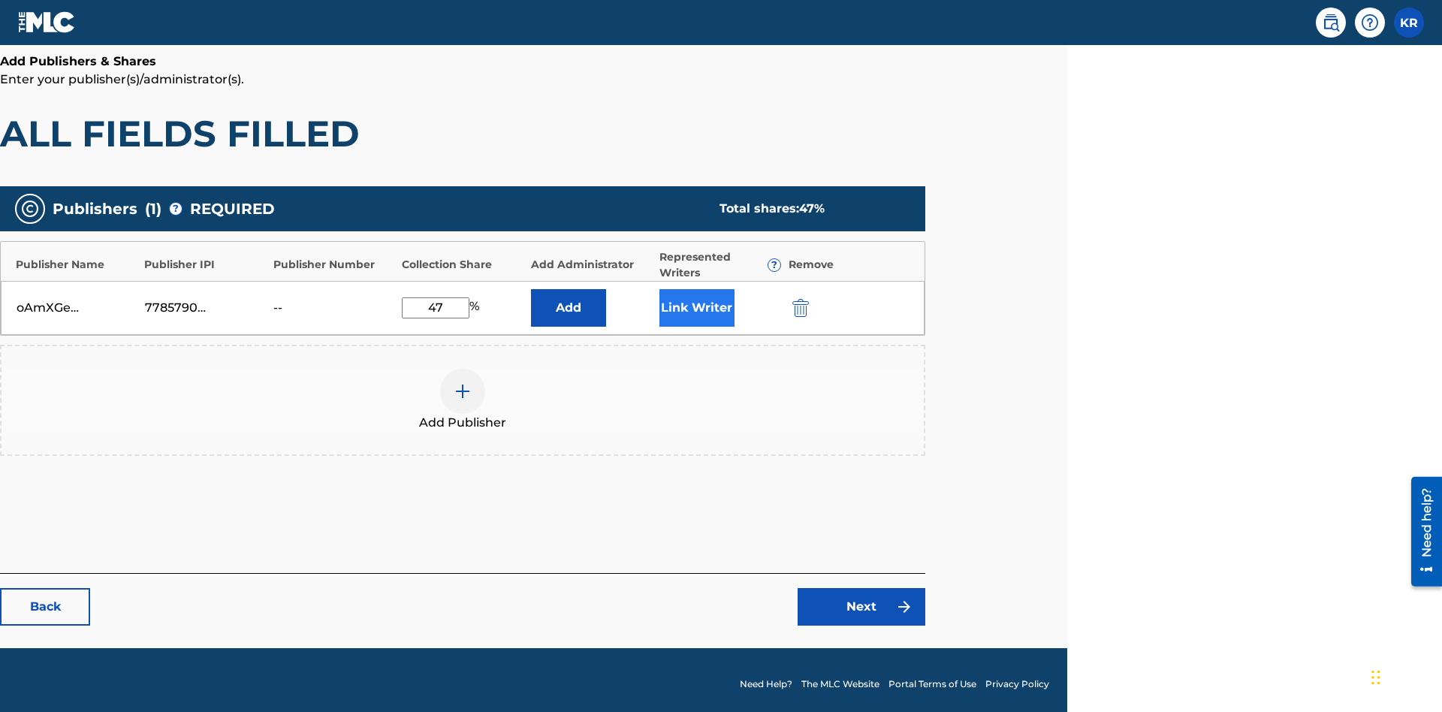
type input "47"
click at [696, 299] on button "Link Writer" at bounding box center [697, 308] width 75 height 38
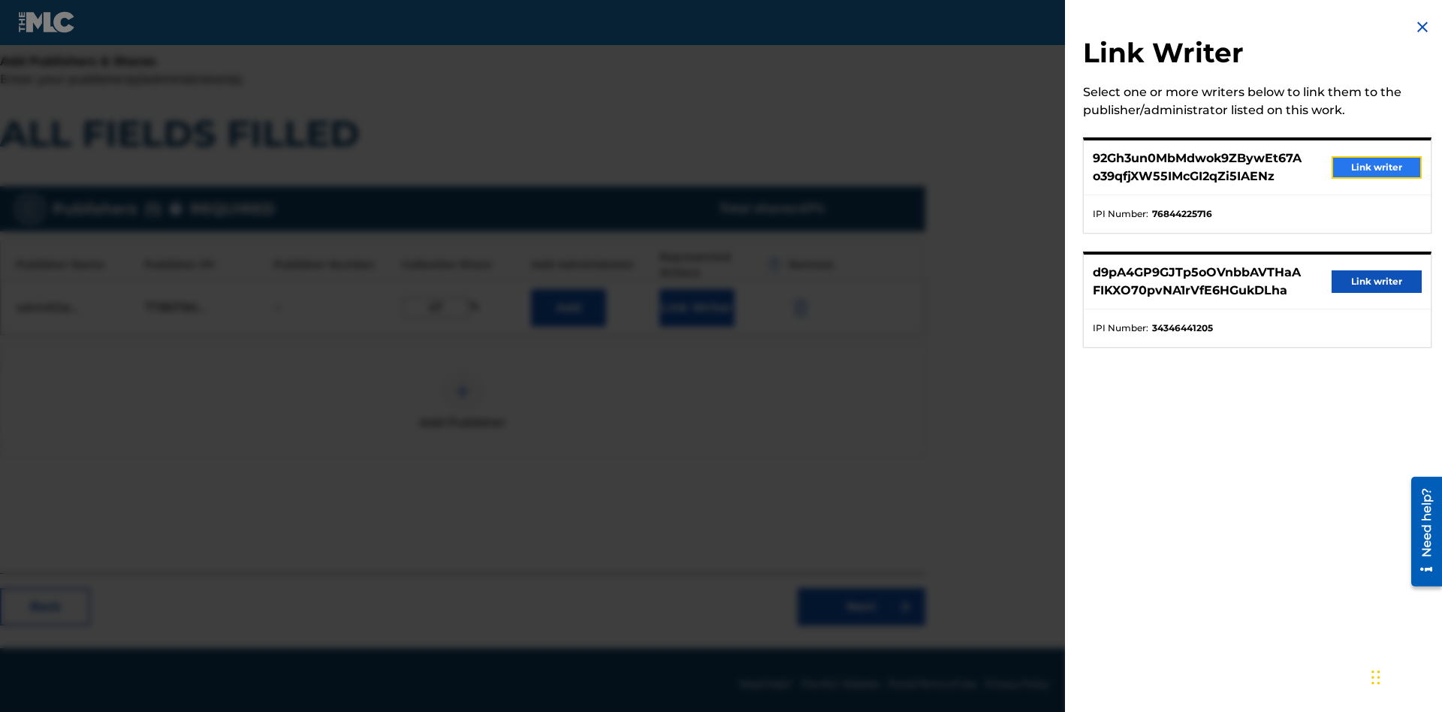
click at [1377, 168] on button "Link writer" at bounding box center [1377, 167] width 90 height 23
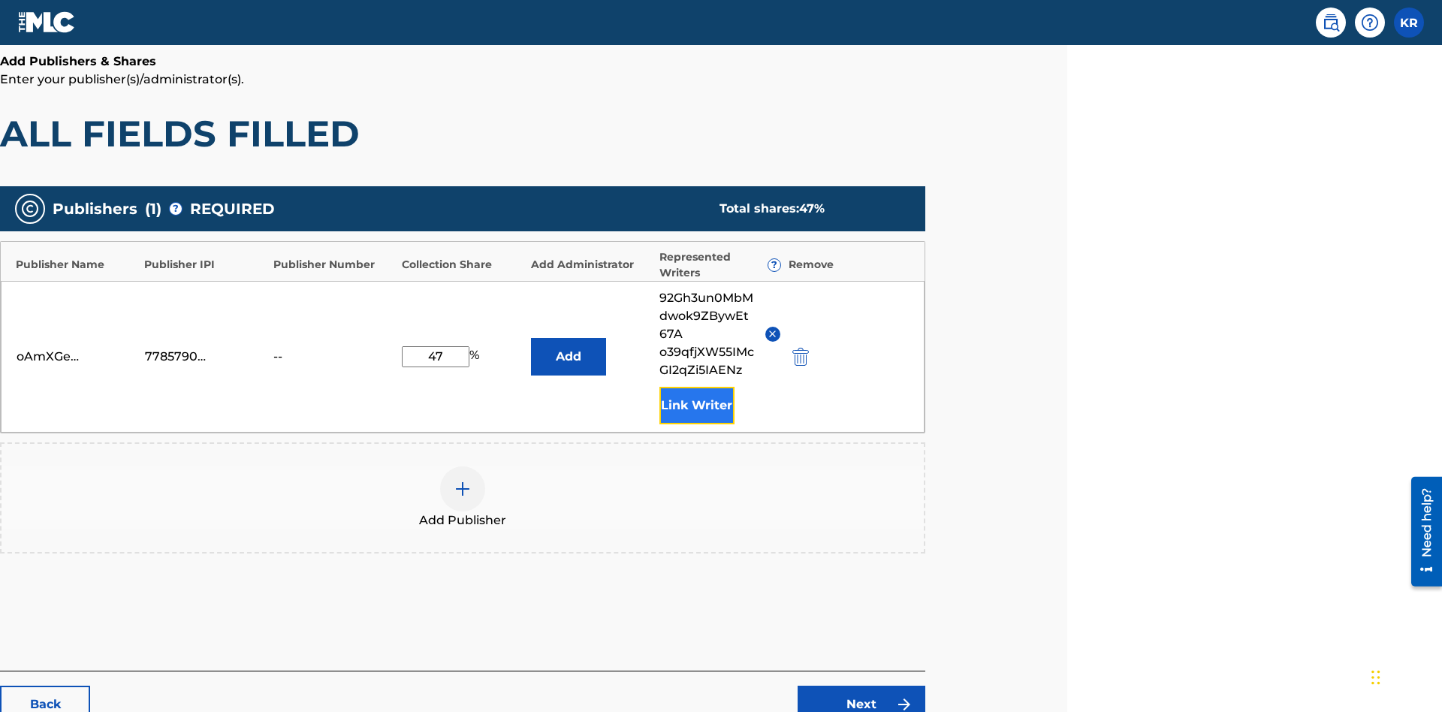
click at [696, 387] on button "Link Writer" at bounding box center [697, 406] width 75 height 38
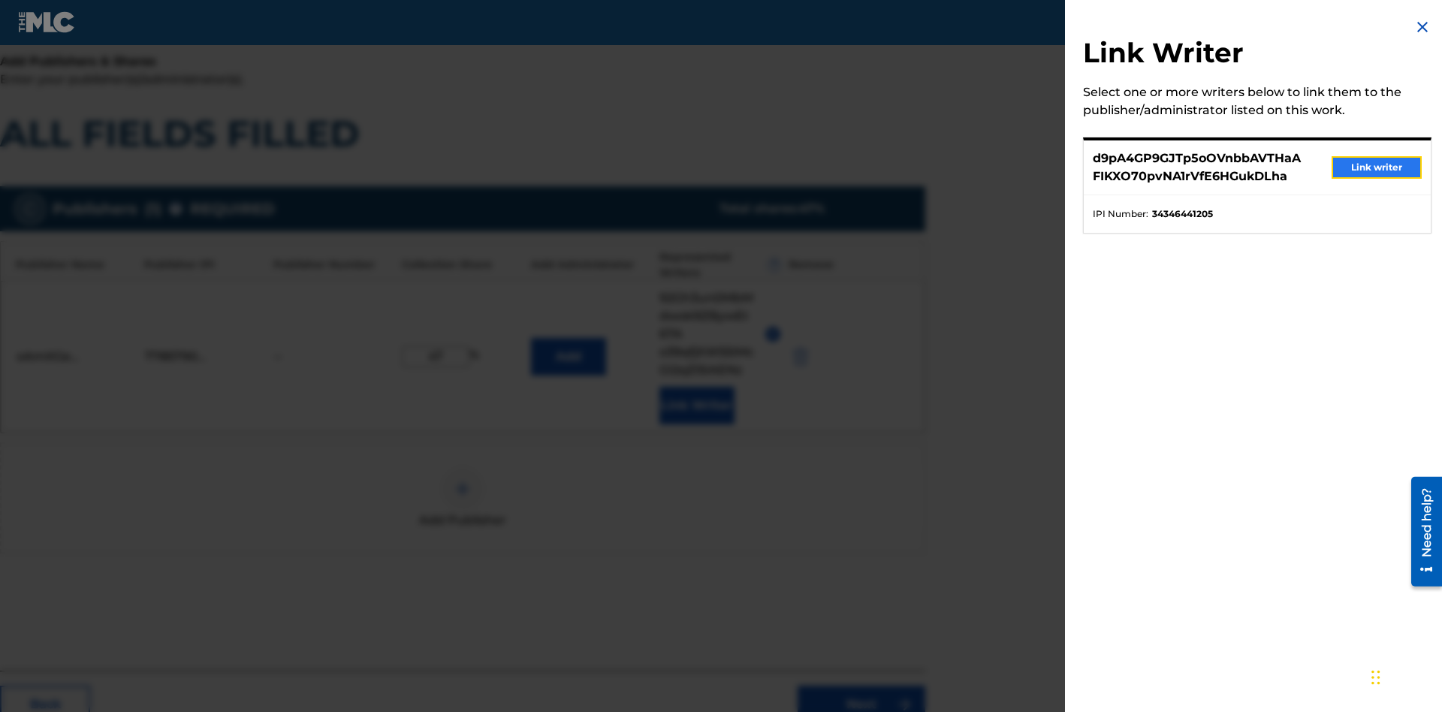
click at [1377, 168] on button "Link writer" at bounding box center [1377, 167] width 90 height 23
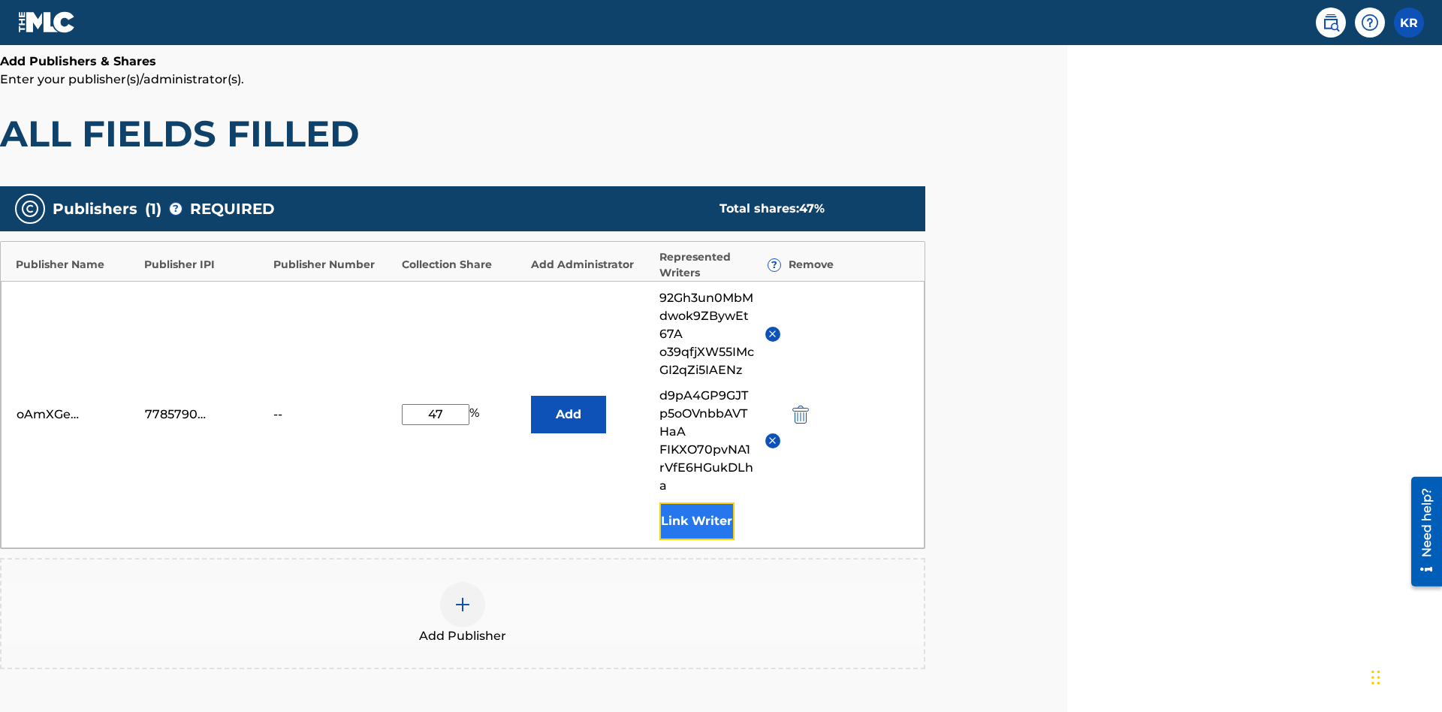
click at [696, 503] on button "Link Writer" at bounding box center [697, 522] width 75 height 38
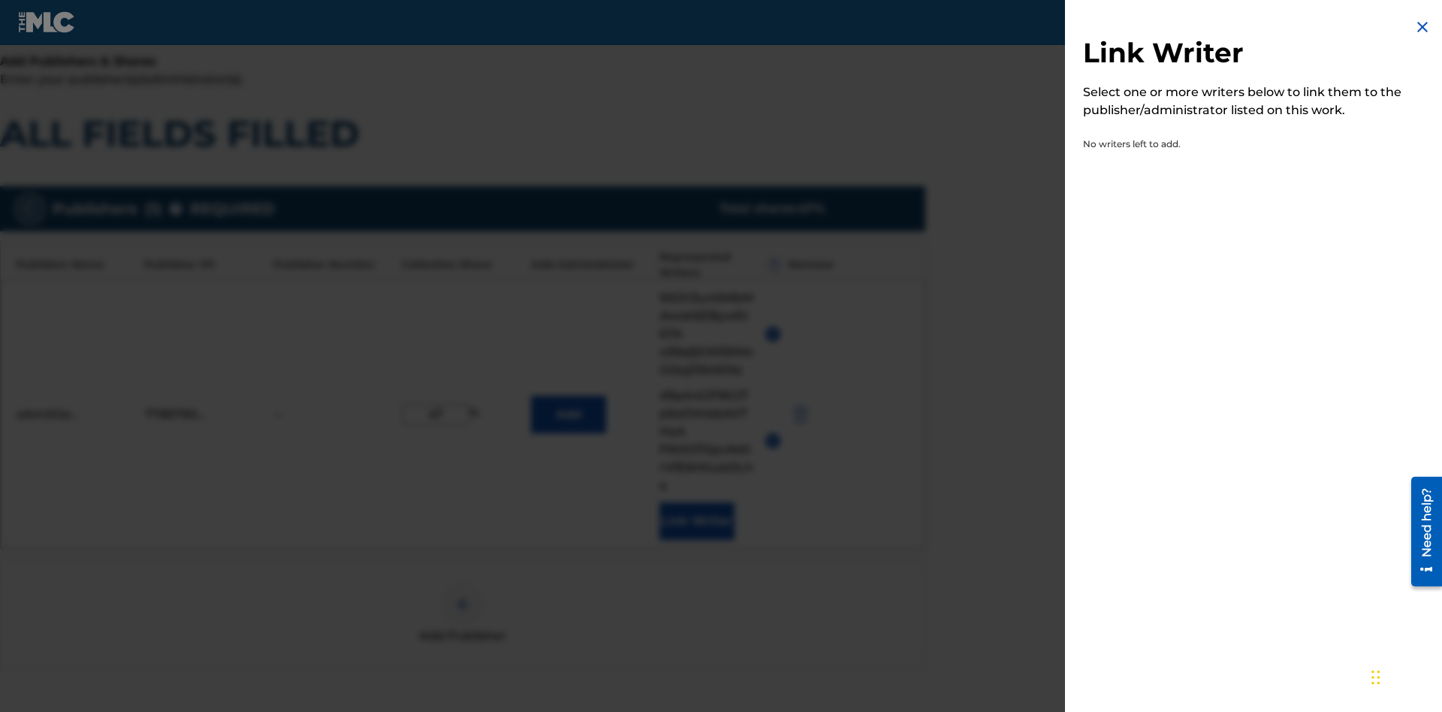
click at [1423, 27] on img at bounding box center [1423, 27] width 18 height 18
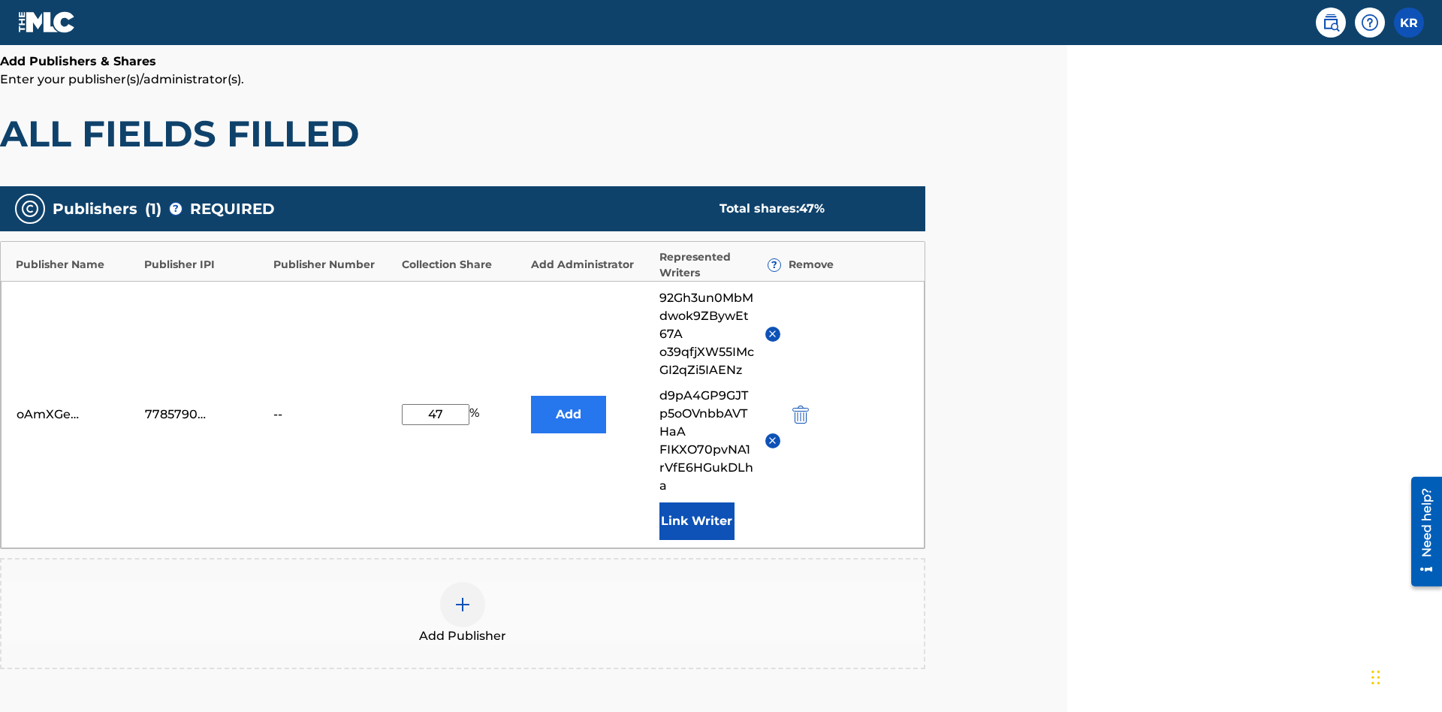
click at [568, 396] on button "Add" at bounding box center [568, 415] width 75 height 38
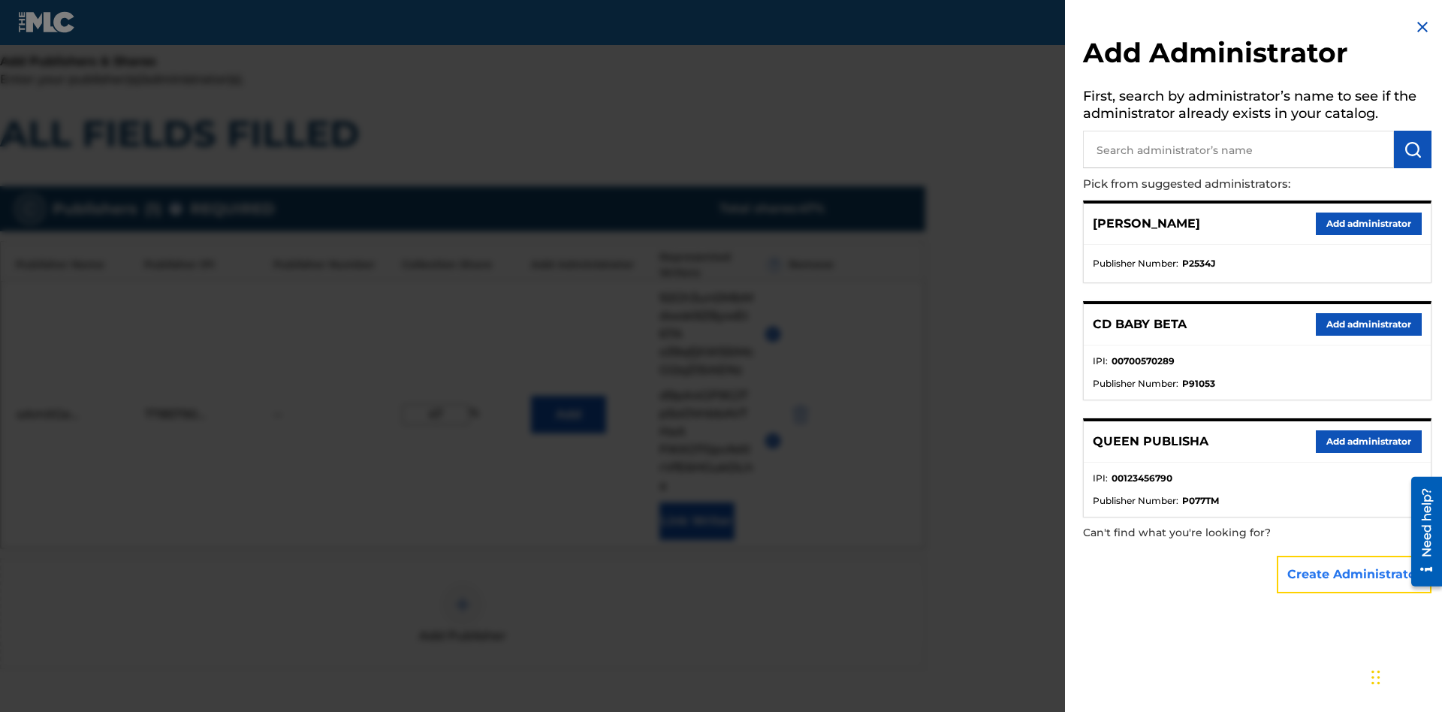
click at [1355, 574] on button "Create Administrator" at bounding box center [1354, 575] width 155 height 38
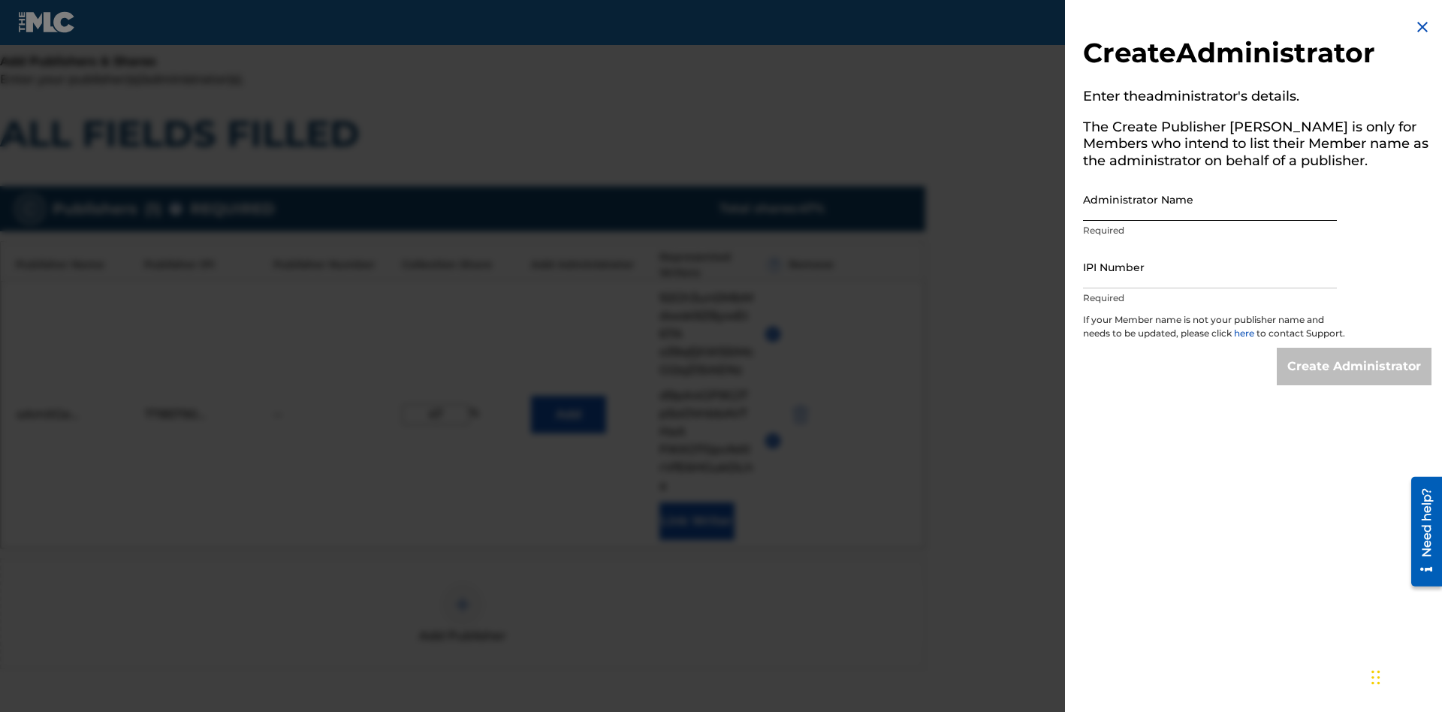
click at [1210, 199] on input "Administrator Name" at bounding box center [1210, 199] width 254 height 43
click at [1210, 267] on input "IPI Number" at bounding box center [1210, 267] width 254 height 43
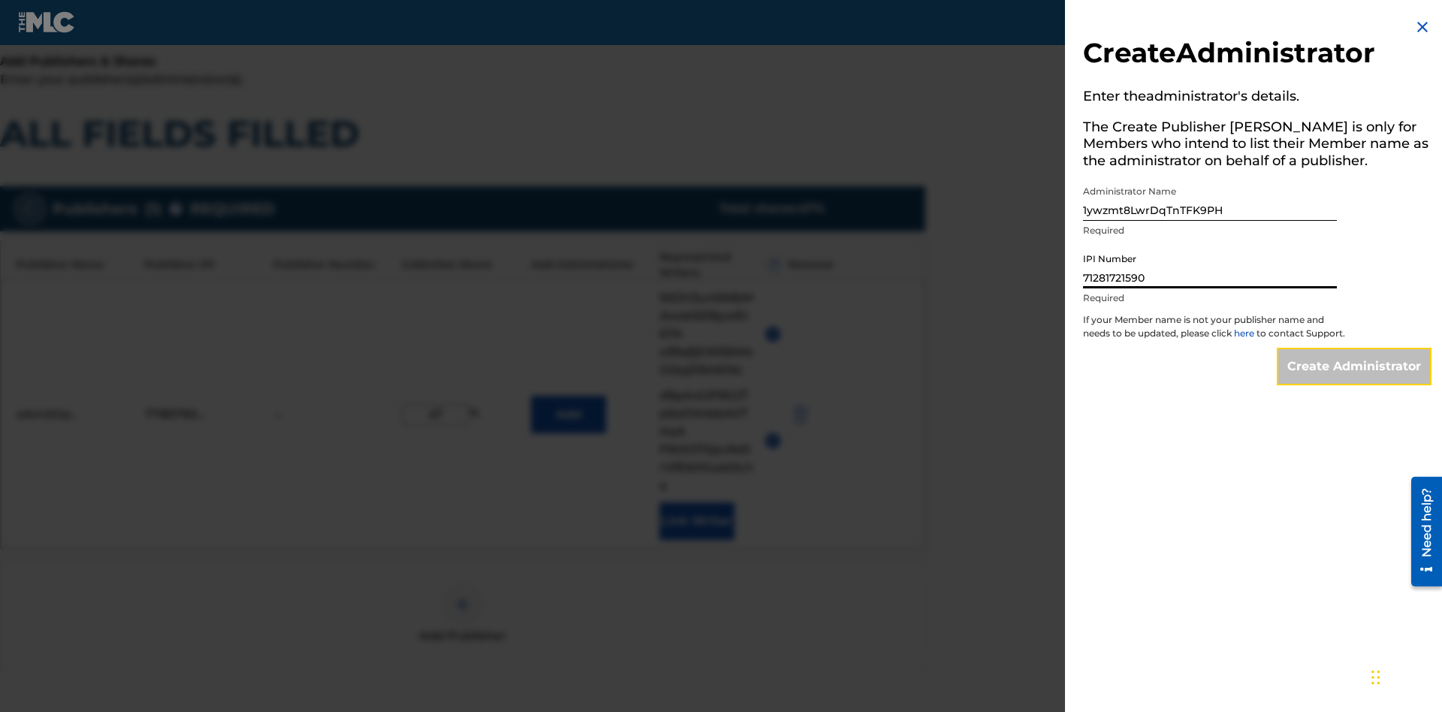
click at [1355, 380] on input "Create Administrator" at bounding box center [1354, 367] width 155 height 38
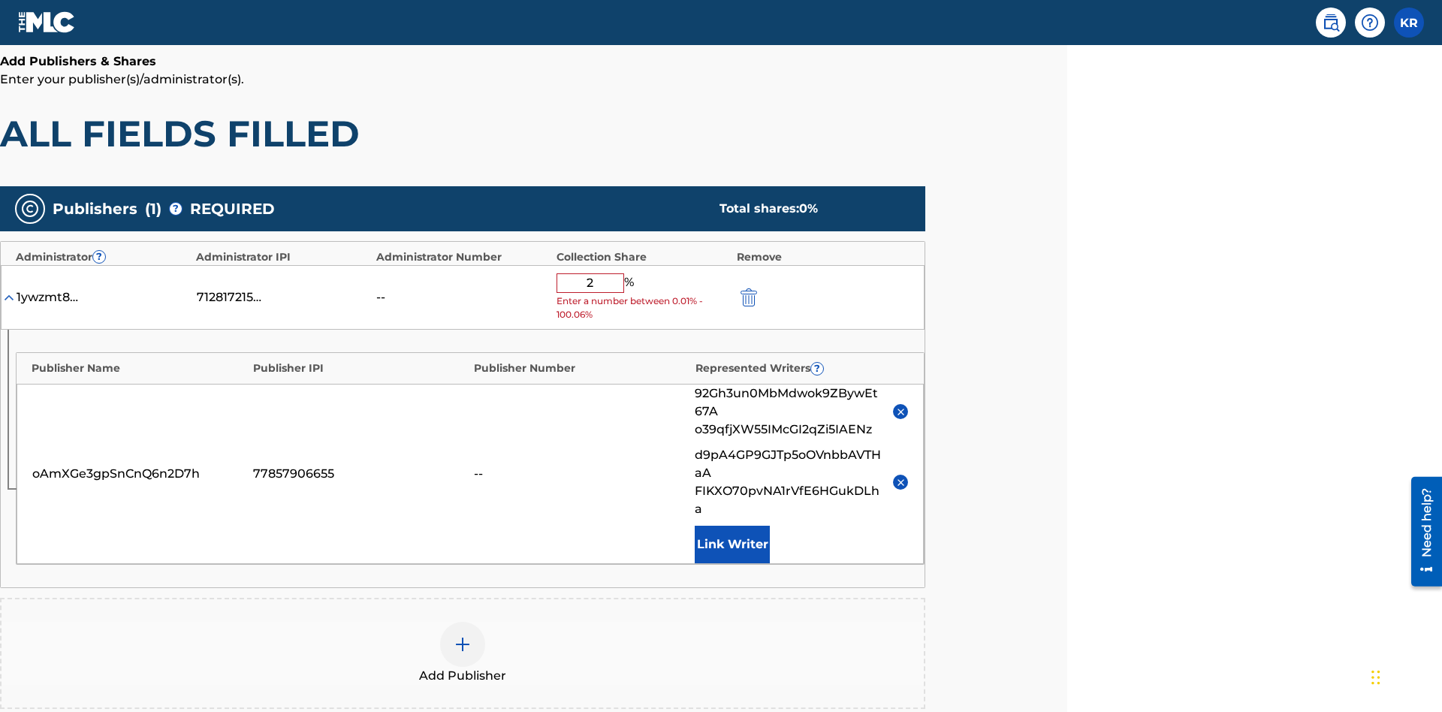
type input "21"
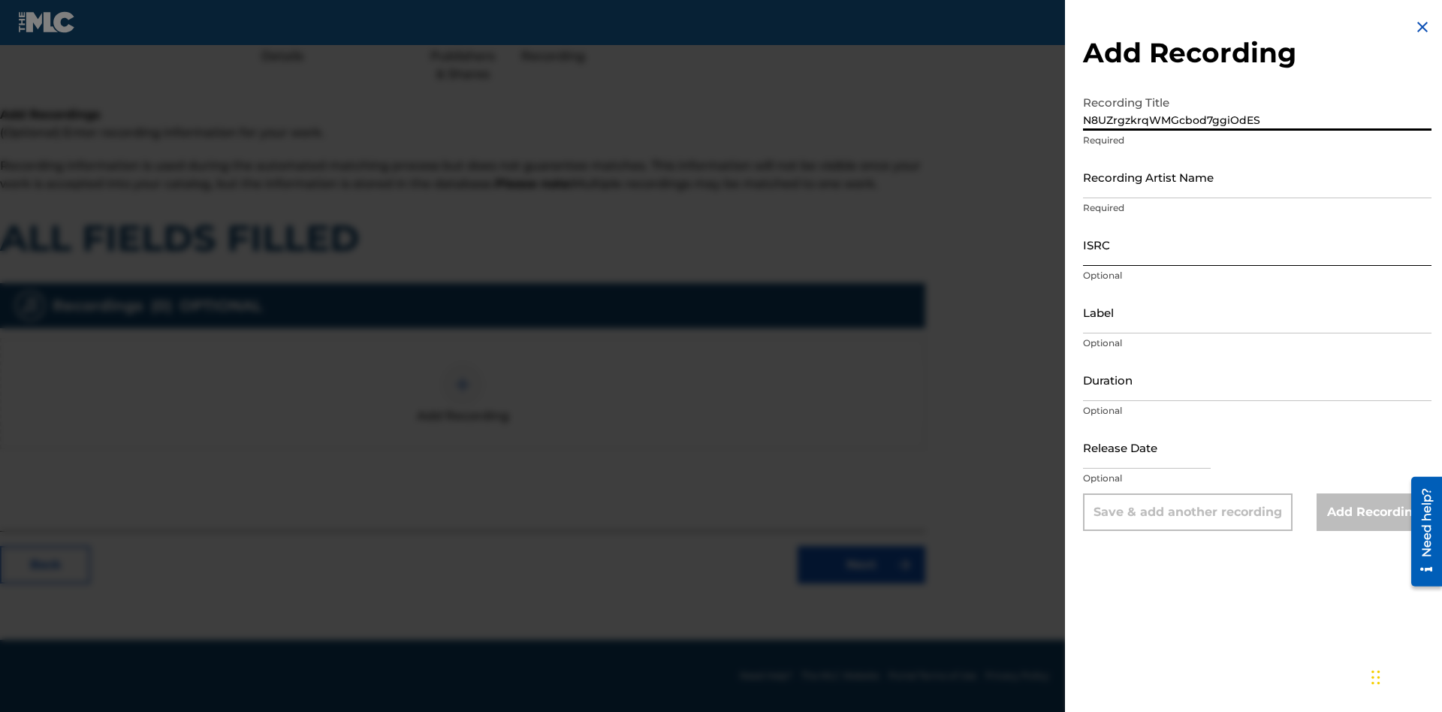
type input "N8UZrgzkrqWMGcbod7ggiOdES"
click at [1257, 177] on input "Recording Artist Name" at bounding box center [1257, 176] width 349 height 43
type input "2CjZ0d932ev3u8GXC2UWKfu7m"
click at [1257, 244] on input "ISRC" at bounding box center [1257, 244] width 349 height 43
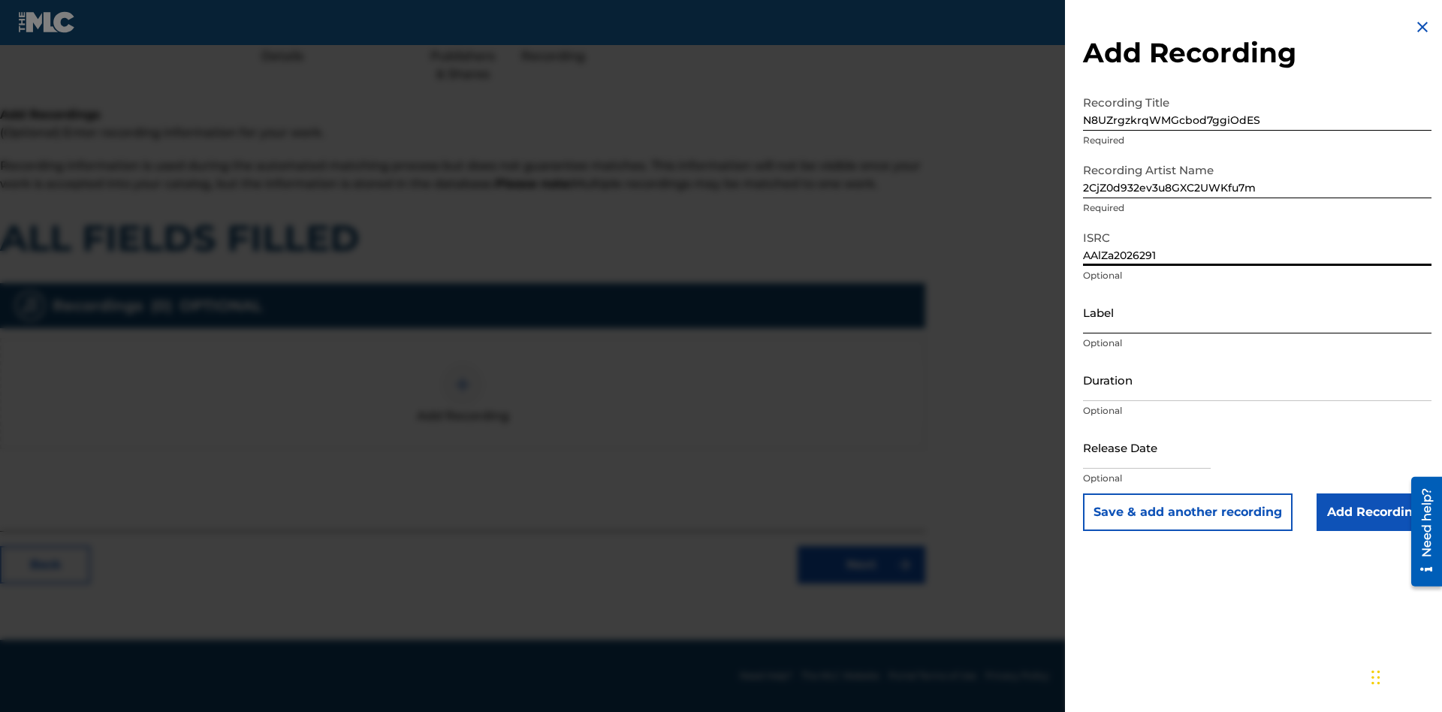
type input "AAlZa2026291"
click at [1257, 312] on input "Label" at bounding box center [1257, 312] width 349 height 43
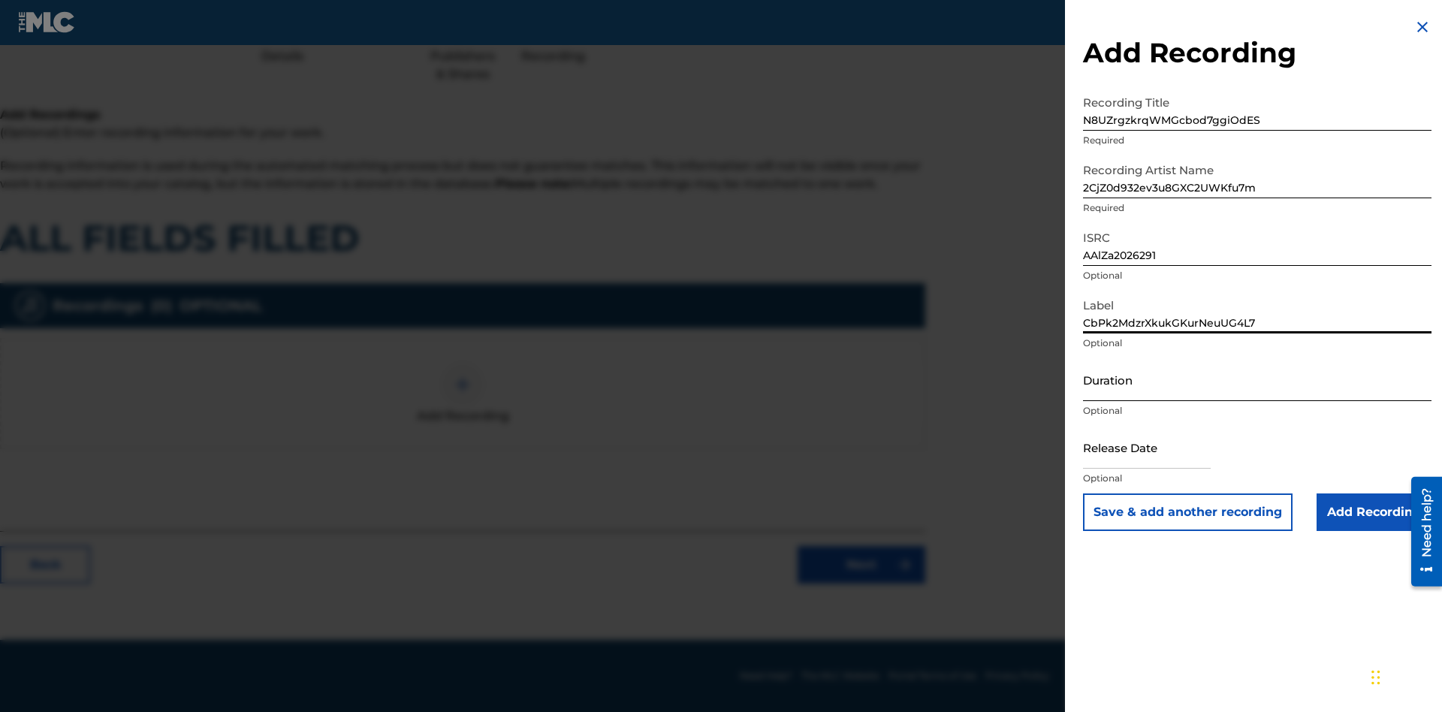
type input "CbPk2MdzrXkukGKurNeuUG4L7"
click at [1257, 379] on input "Duration" at bounding box center [1257, 379] width 349 height 43
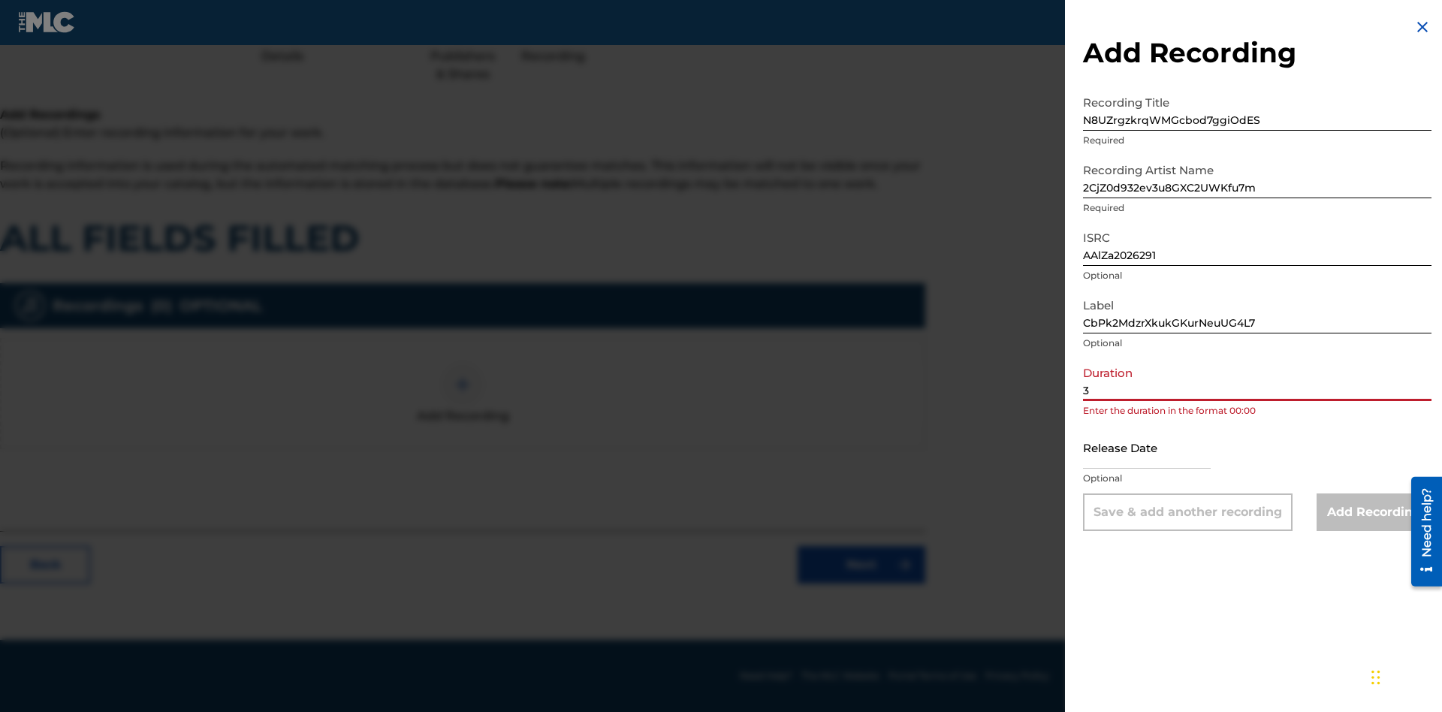
click at [1257, 379] on input "3" at bounding box center [1257, 379] width 349 height 43
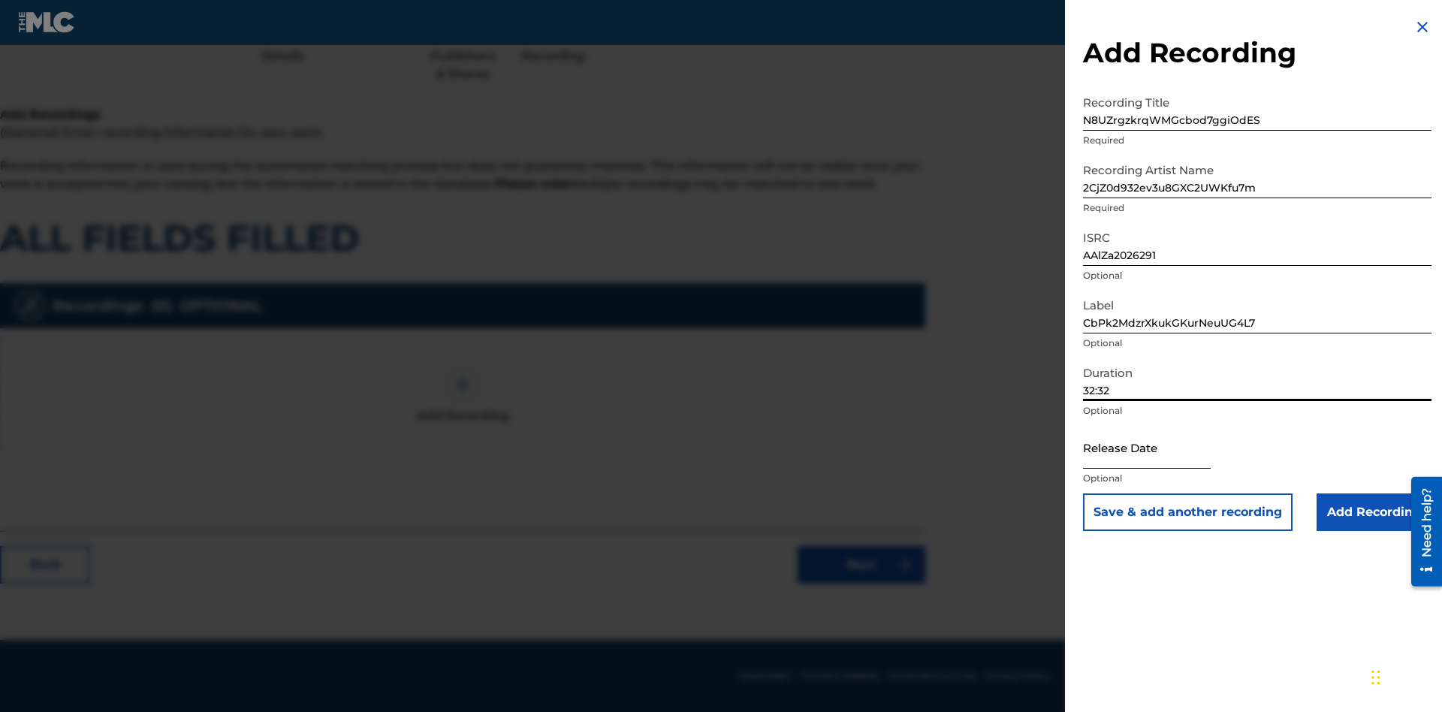
type input "32:32"
click at [1159, 448] on input "text" at bounding box center [1147, 447] width 128 height 43
select select "8"
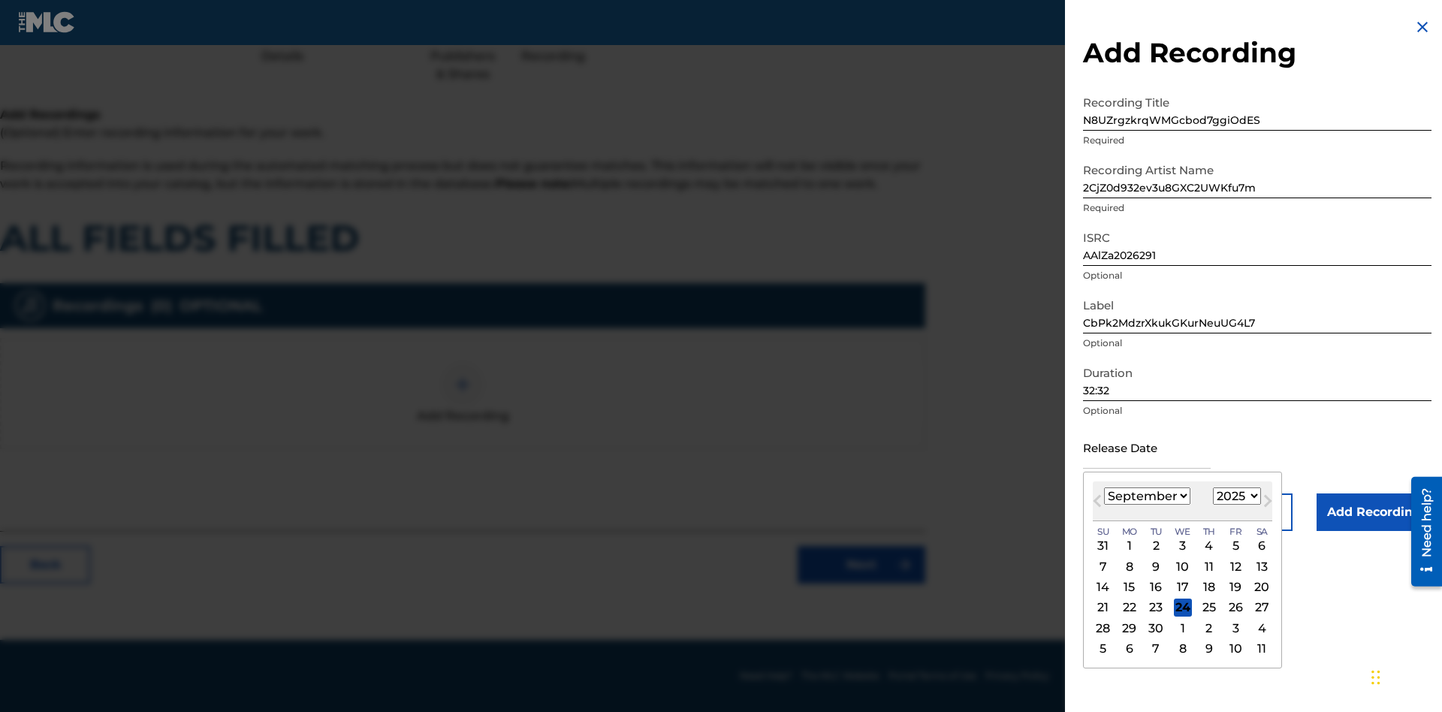
click at [1235, 497] on select "1900 1901 1902 1903 1904 1905 1906 1907 1908 1909 1910 1911 1912 1913 1914 1915…" at bounding box center [1237, 496] width 48 height 17
select select "2025"
click at [1235, 497] on select "1900 1901 1902 1903 1904 1905 1906 1907 1908 1909 1910 1911 1912 1913 1914 1915…" at bounding box center [1237, 496] width 48 height 17
click at [1155, 608] on div "23" at bounding box center [1156, 608] width 18 height 18
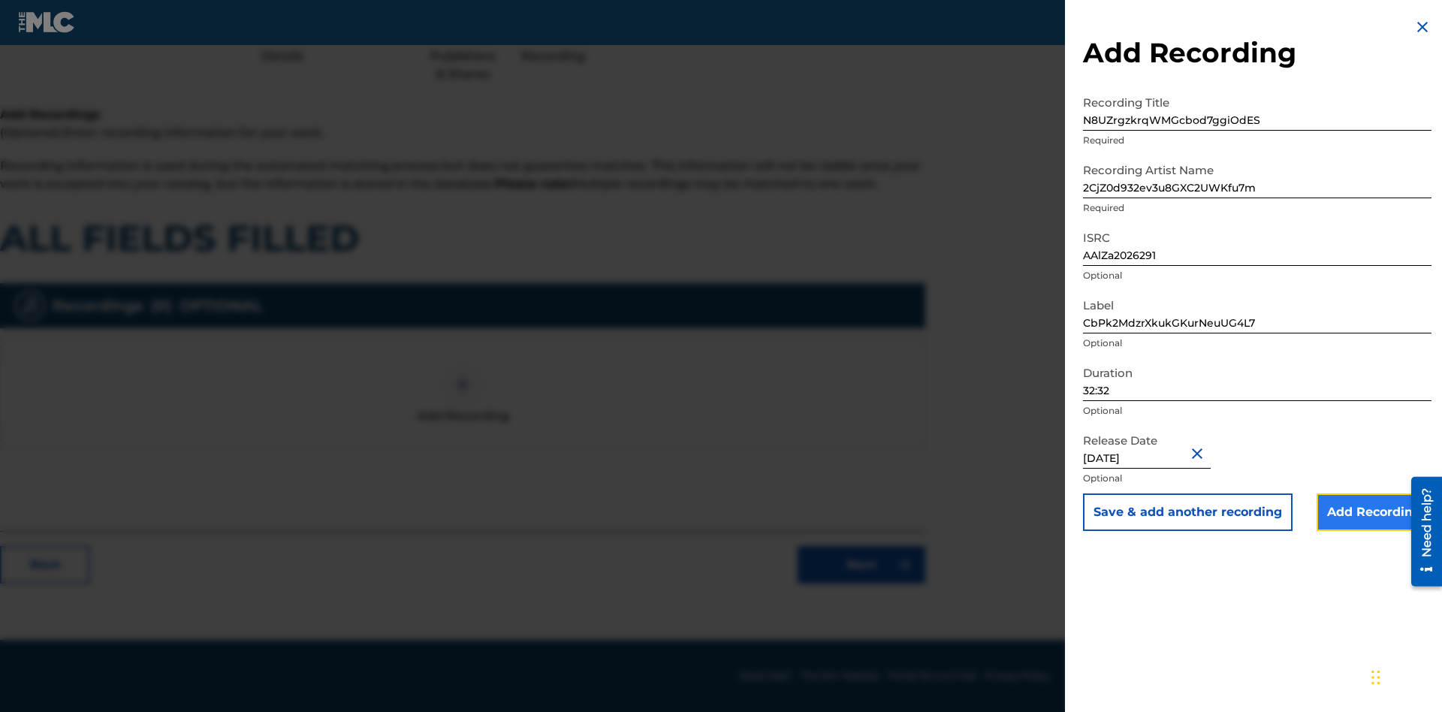
click at [1374, 512] on input "Add Recording" at bounding box center [1374, 513] width 115 height 38
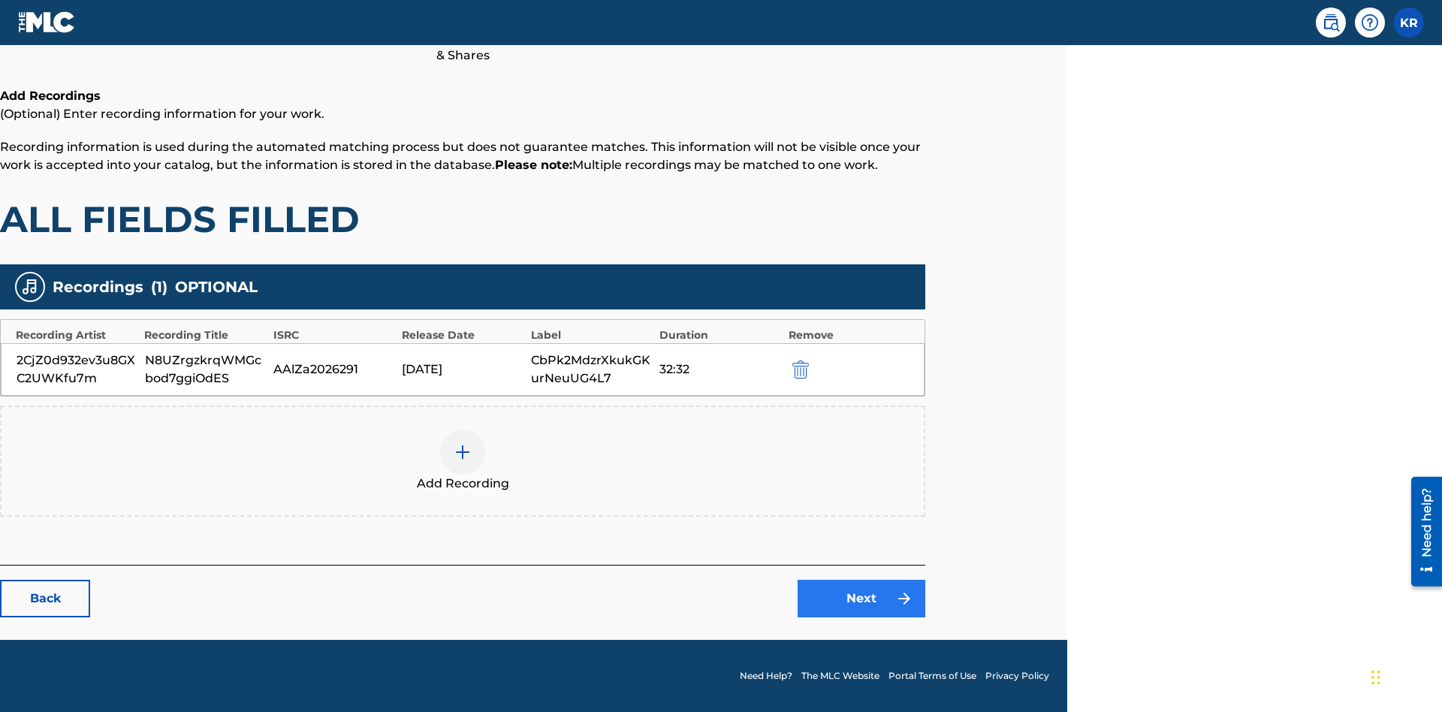
click at [862, 599] on link "Next" at bounding box center [862, 599] width 128 height 38
